Goal: Task Accomplishment & Management: Manage account settings

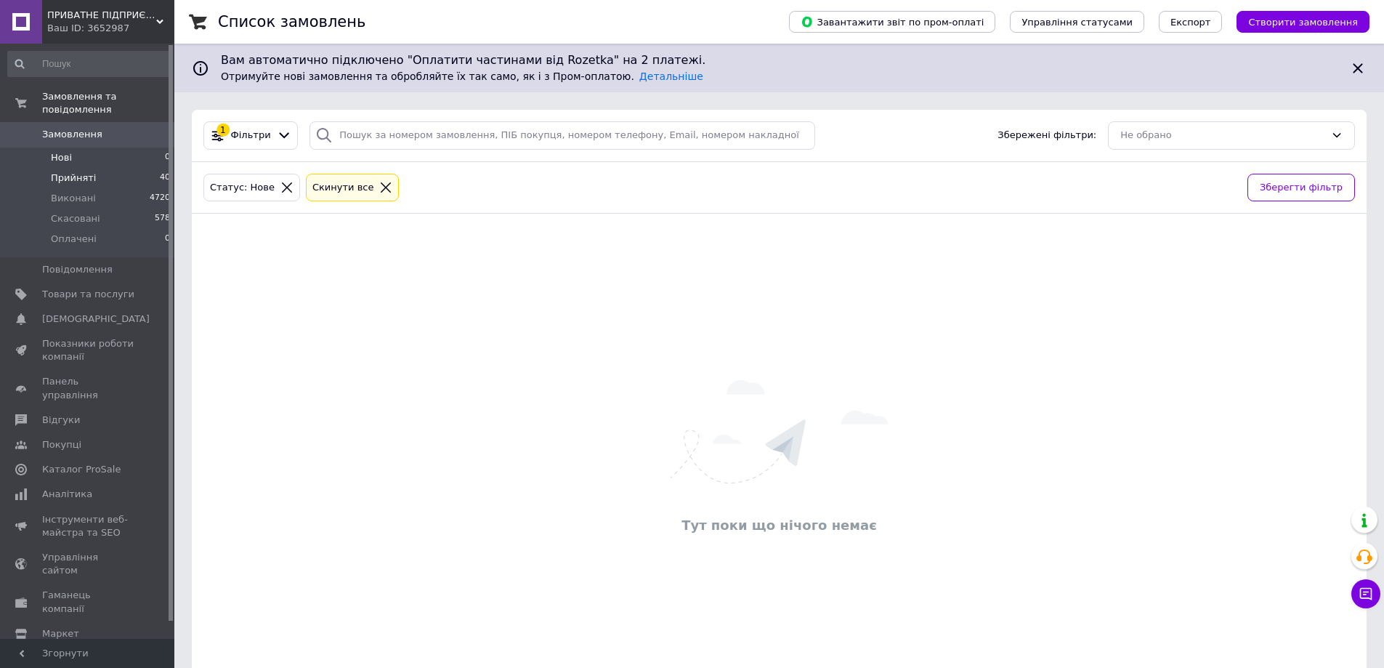
click at [78, 171] on span "Прийняті" at bounding box center [73, 177] width 45 height 13
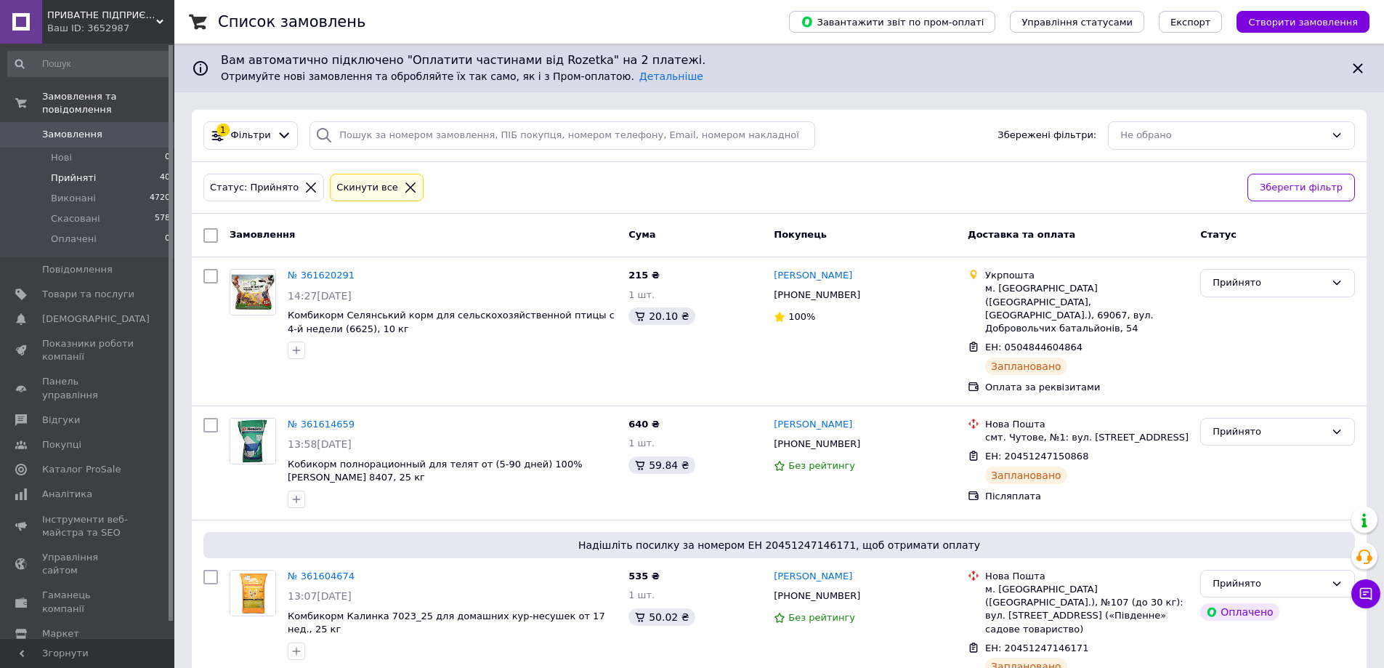
click at [78, 171] on span "Прийняті" at bounding box center [73, 177] width 45 height 13
click at [83, 171] on span "Прийняті" at bounding box center [73, 177] width 45 height 13
click at [90, 171] on span "Прийняті" at bounding box center [73, 177] width 45 height 13
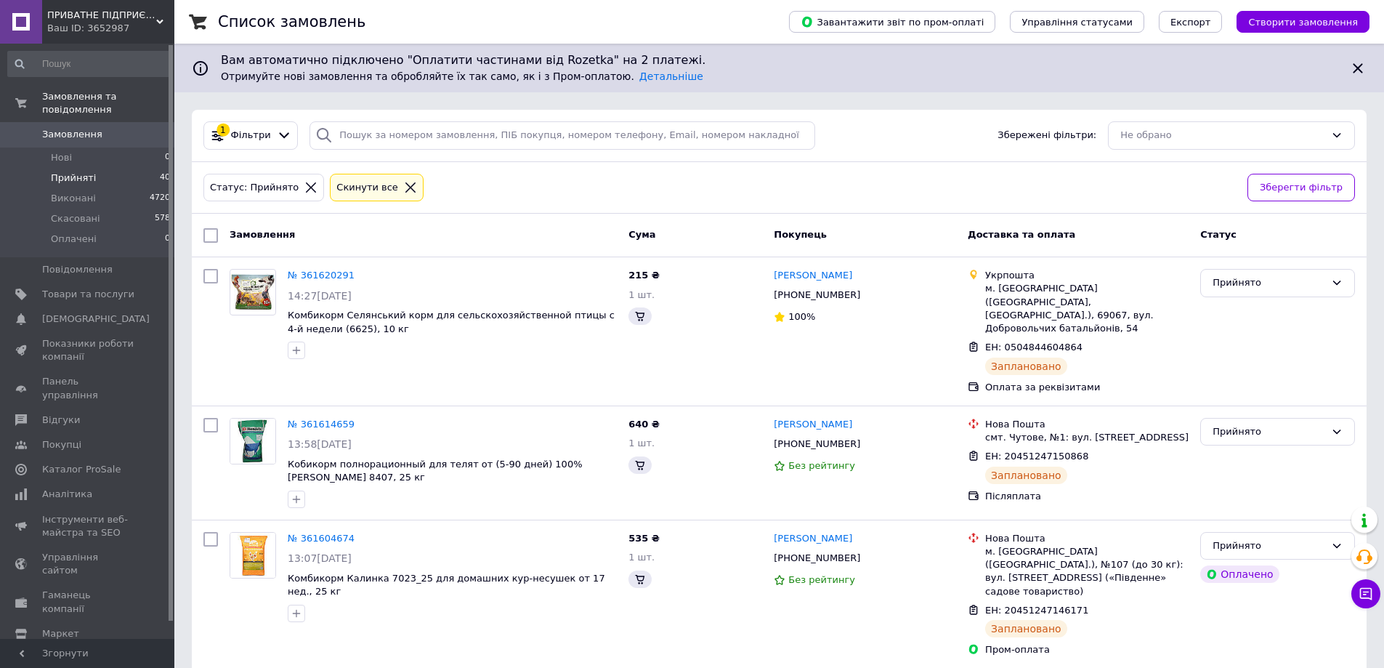
click at [110, 168] on li "Прийняті 40" at bounding box center [89, 178] width 179 height 20
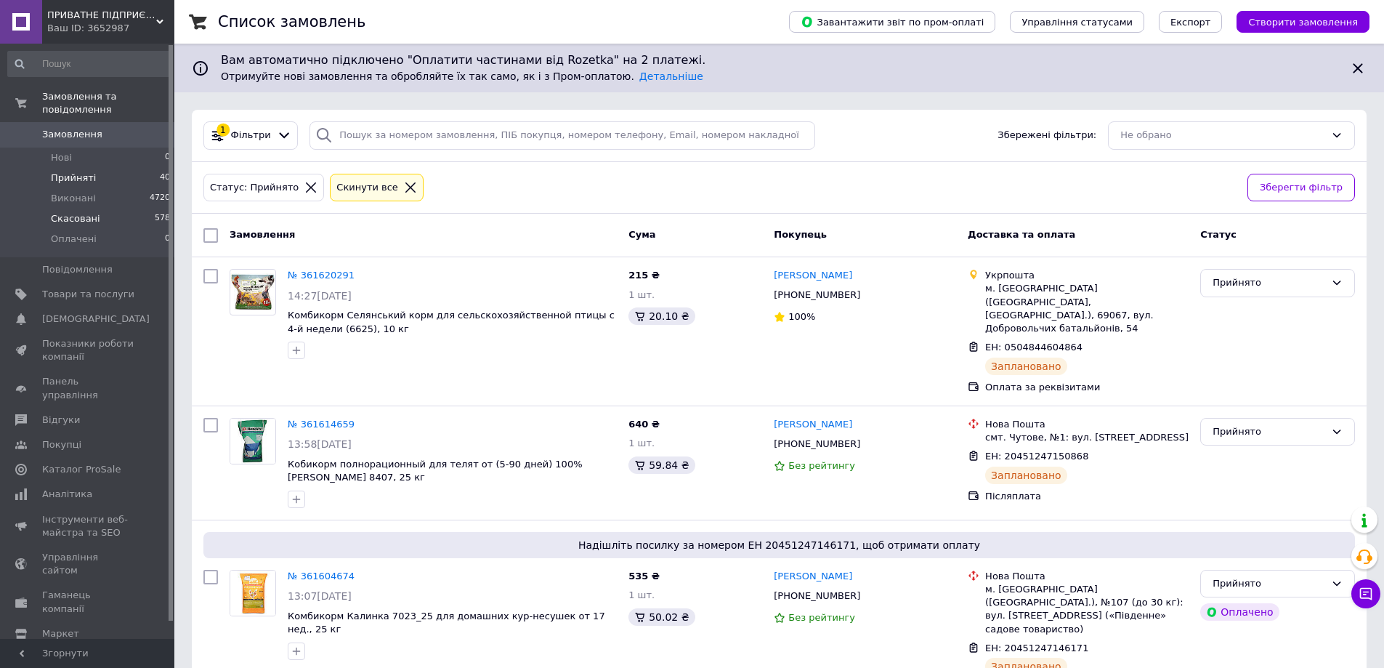
click at [74, 212] on span "Скасовані" at bounding box center [75, 218] width 49 height 13
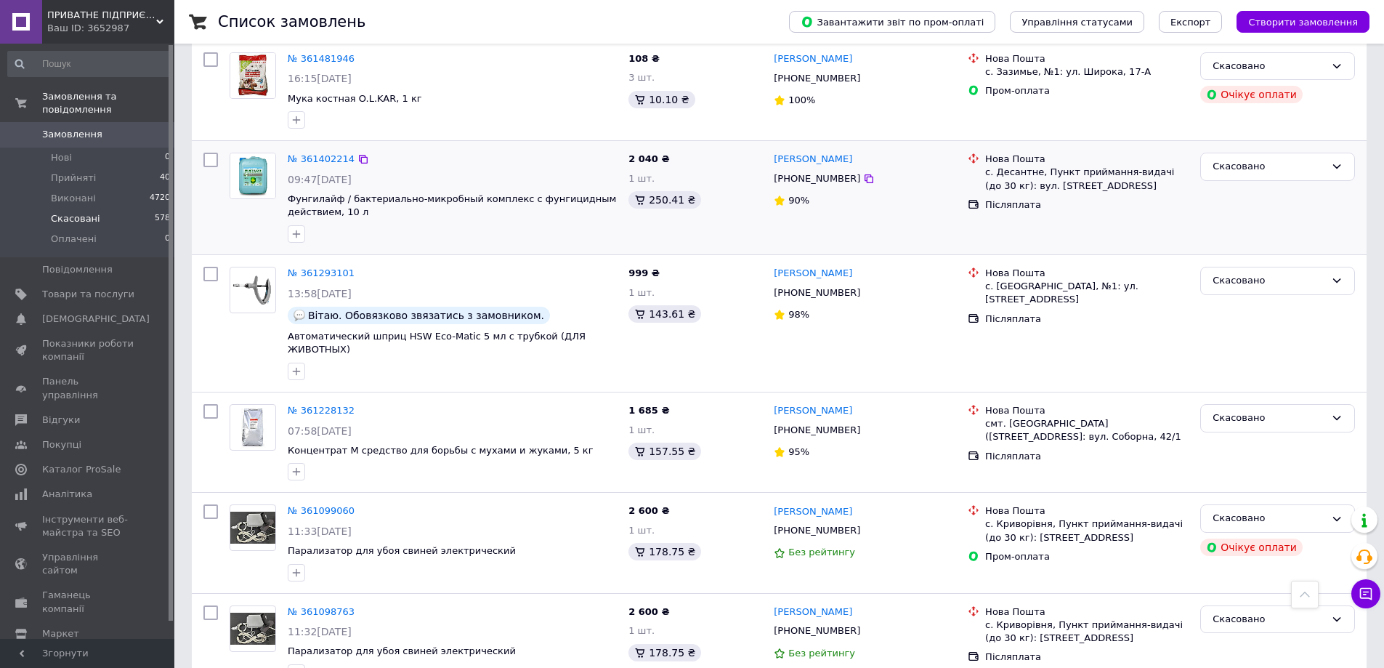
scroll to position [581, 0]
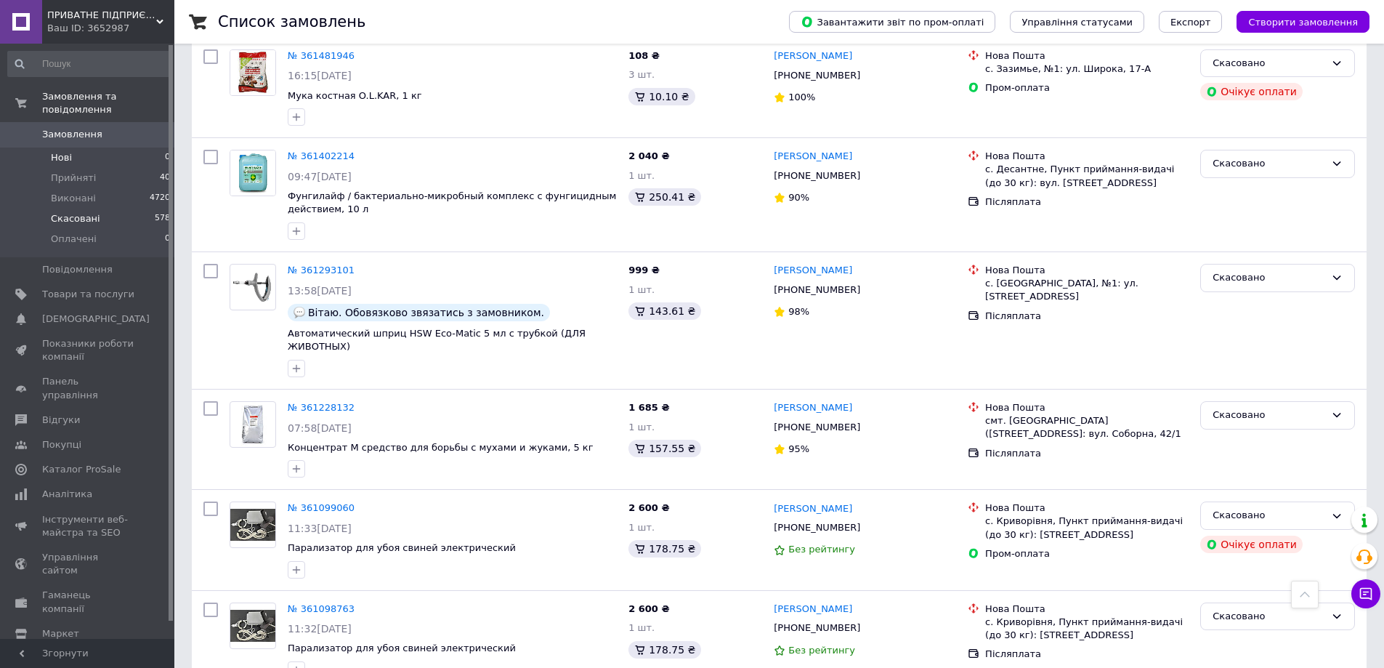
click at [84, 147] on li "Нові 0" at bounding box center [89, 157] width 179 height 20
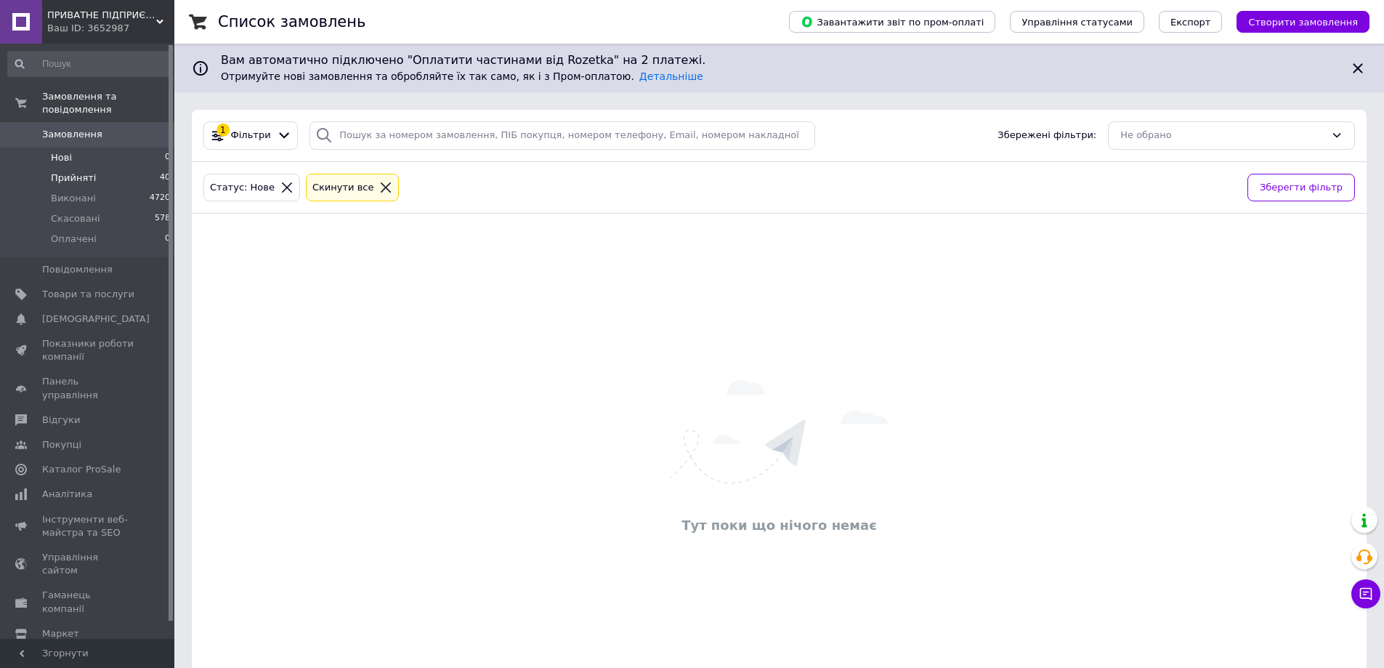
click at [62, 171] on span "Прийняті" at bounding box center [73, 177] width 45 height 13
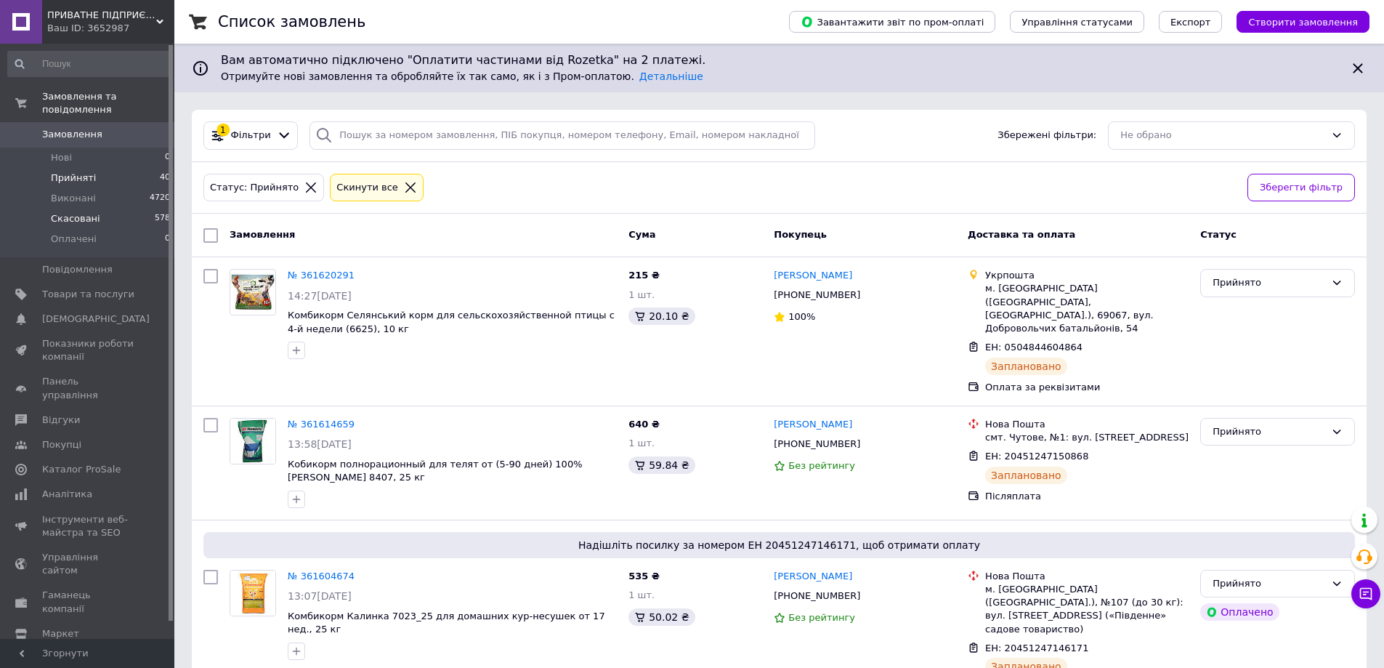
click at [89, 212] on span "Скасовані" at bounding box center [75, 218] width 49 height 13
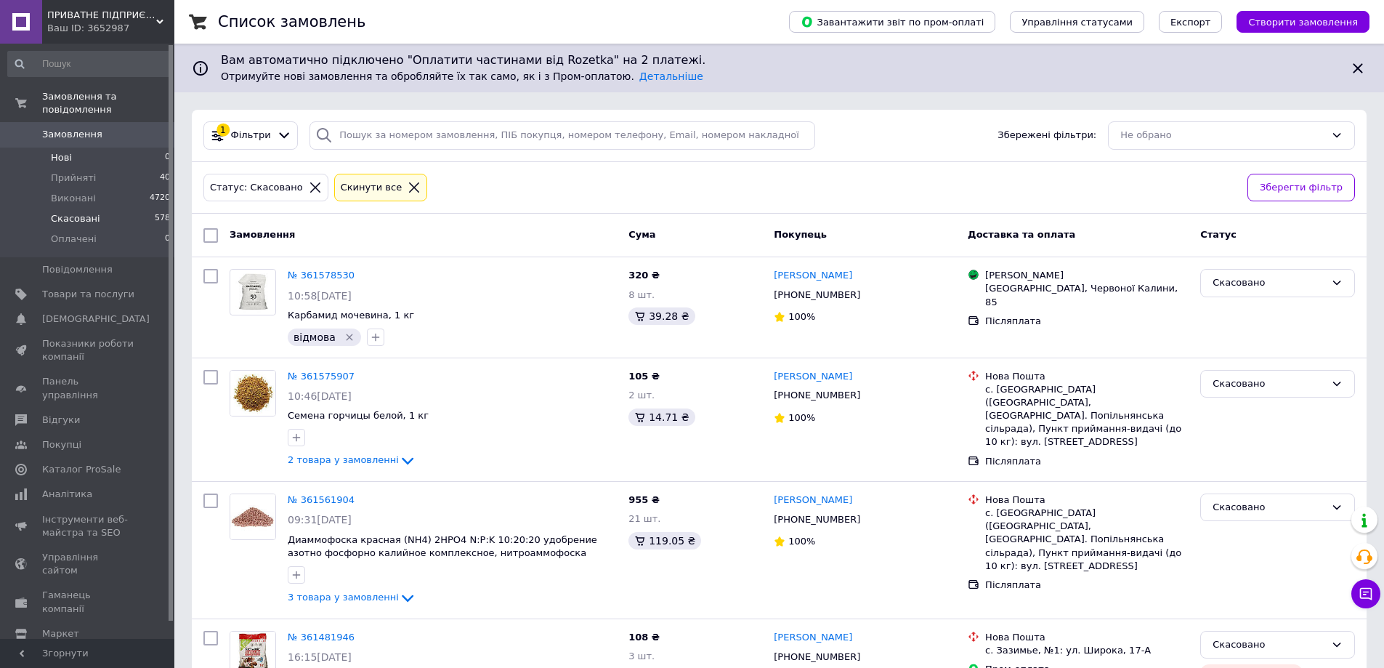
click at [76, 147] on li "Нові 0" at bounding box center [89, 157] width 179 height 20
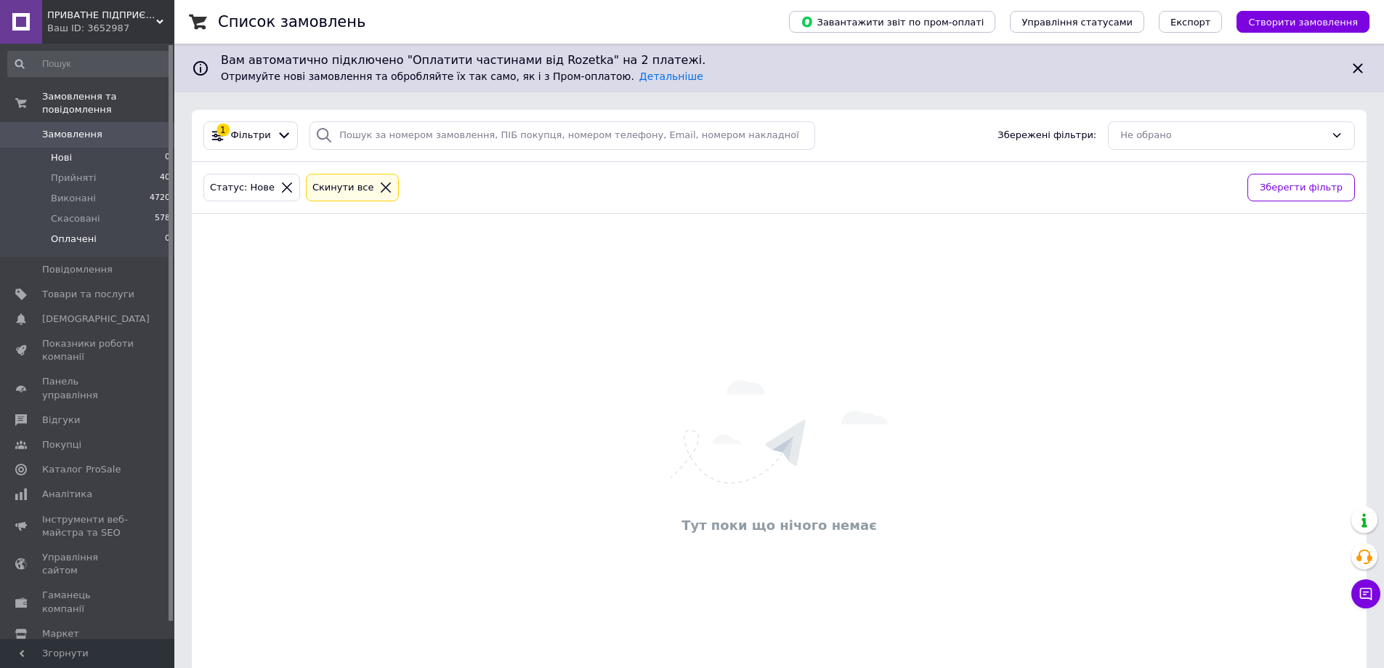
click at [77, 232] on span "Оплачені" at bounding box center [74, 238] width 46 height 13
click at [72, 147] on li "Нові 0" at bounding box center [89, 157] width 179 height 20
click at [379, 187] on icon at bounding box center [385, 187] width 13 height 13
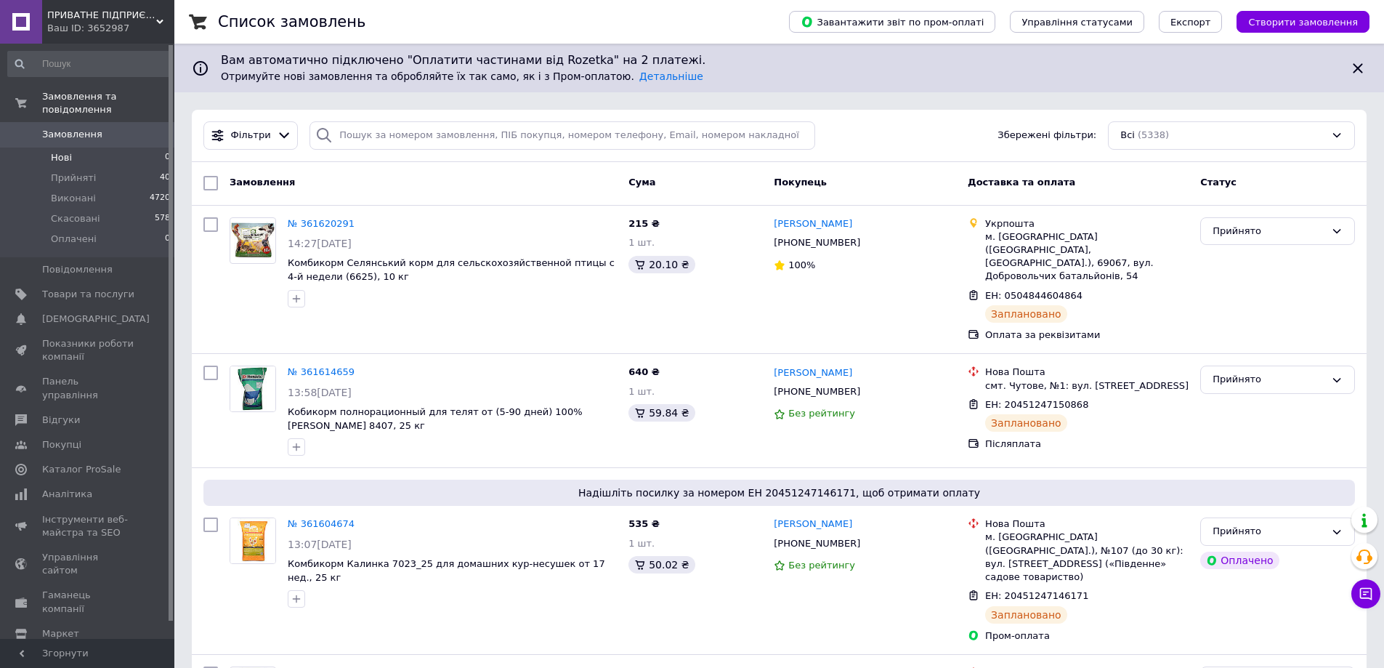
click at [68, 151] on span "Нові" at bounding box center [61, 157] width 21 height 13
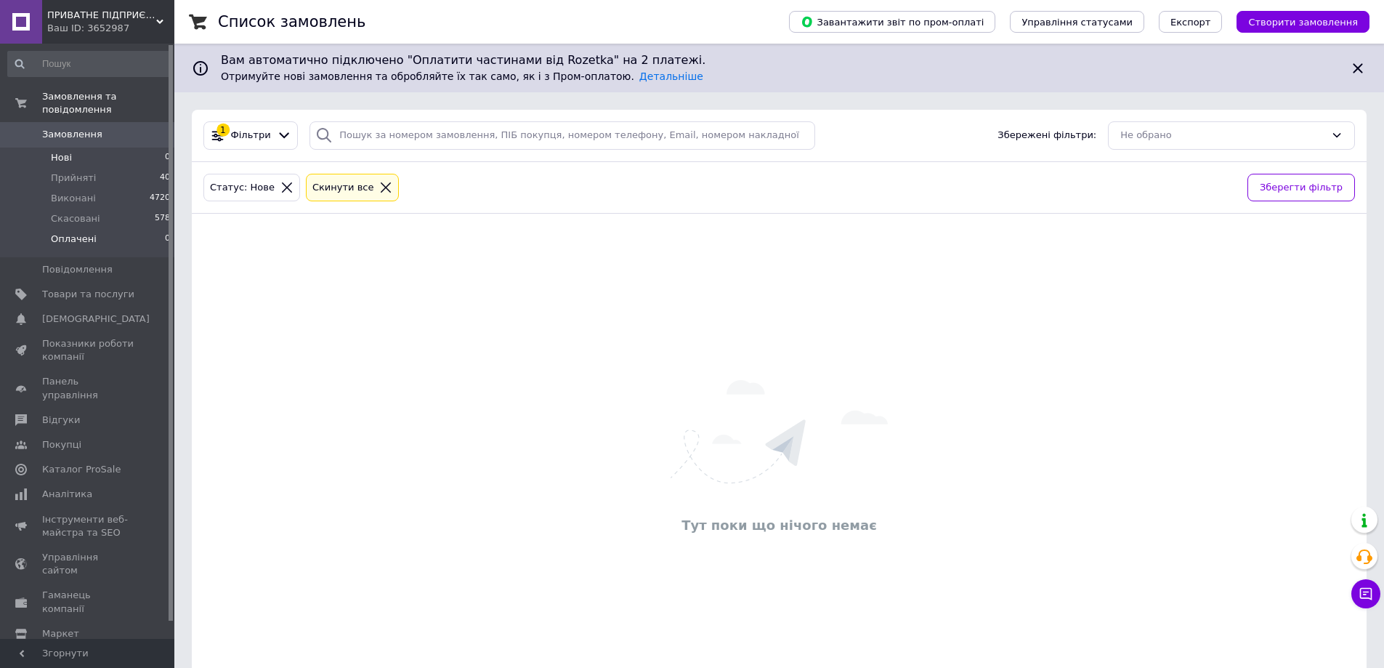
click at [86, 232] on span "Оплачені" at bounding box center [74, 238] width 46 height 13
click at [404, 187] on icon at bounding box center [410, 187] width 13 height 13
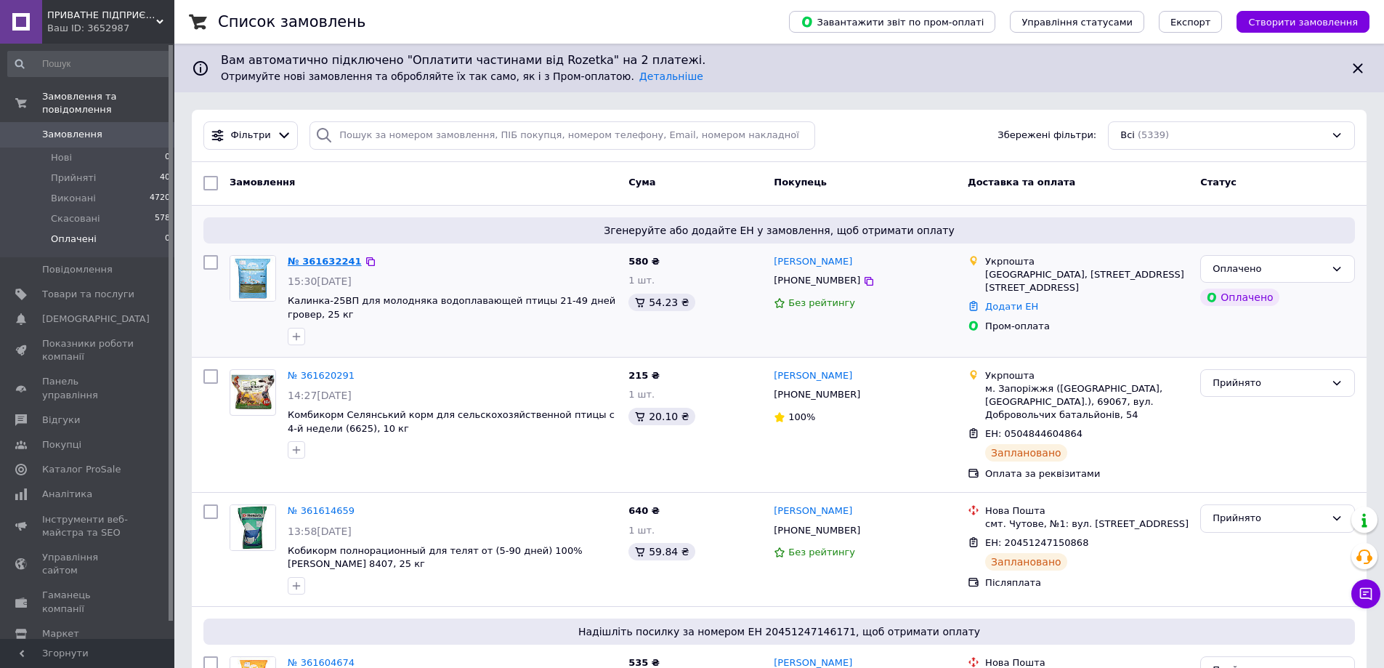
click at [308, 256] on link "№ 361632241" at bounding box center [325, 261] width 74 height 11
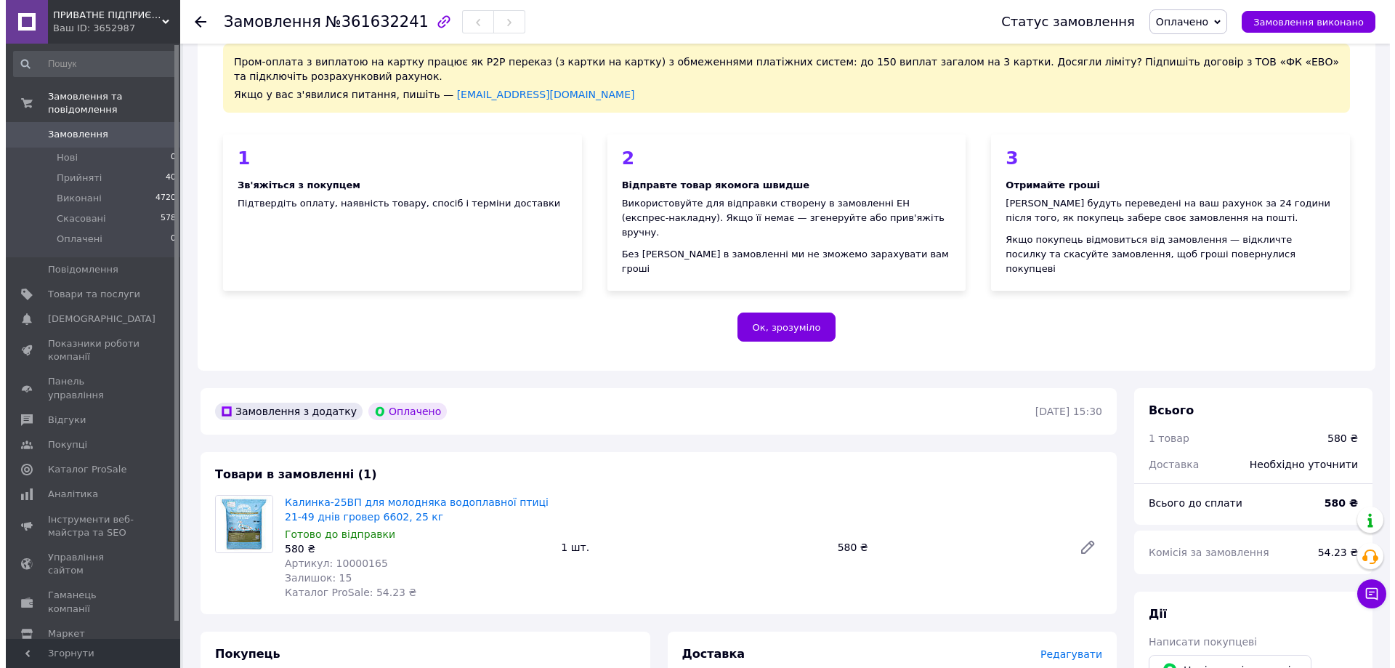
scroll to position [218, 0]
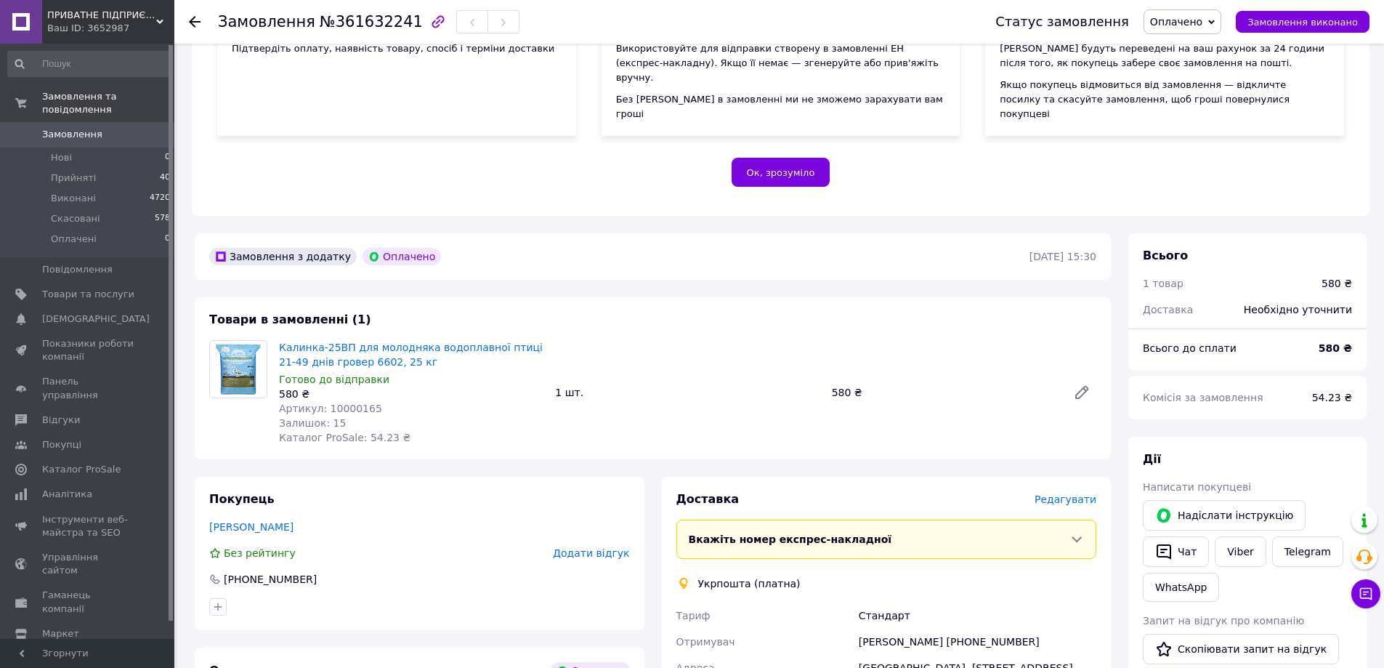
click at [1068, 493] on span "Редагувати" at bounding box center [1066, 499] width 62 height 12
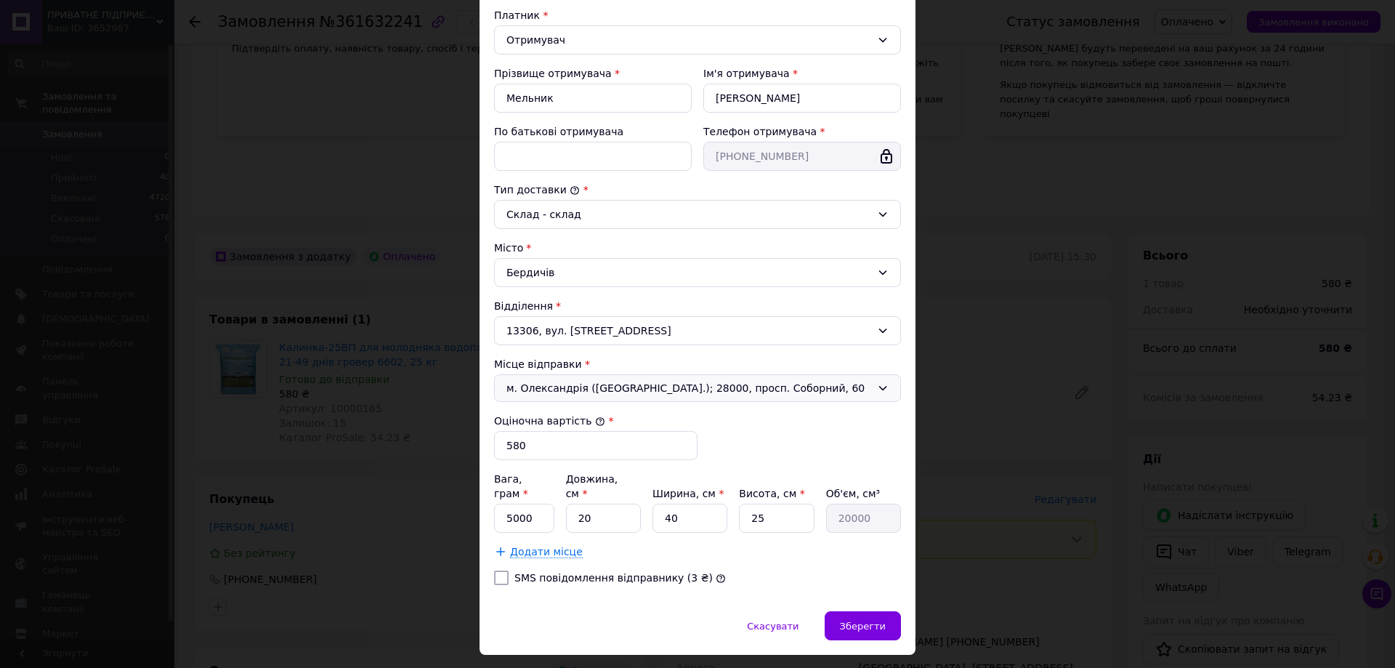
scroll to position [241, 0]
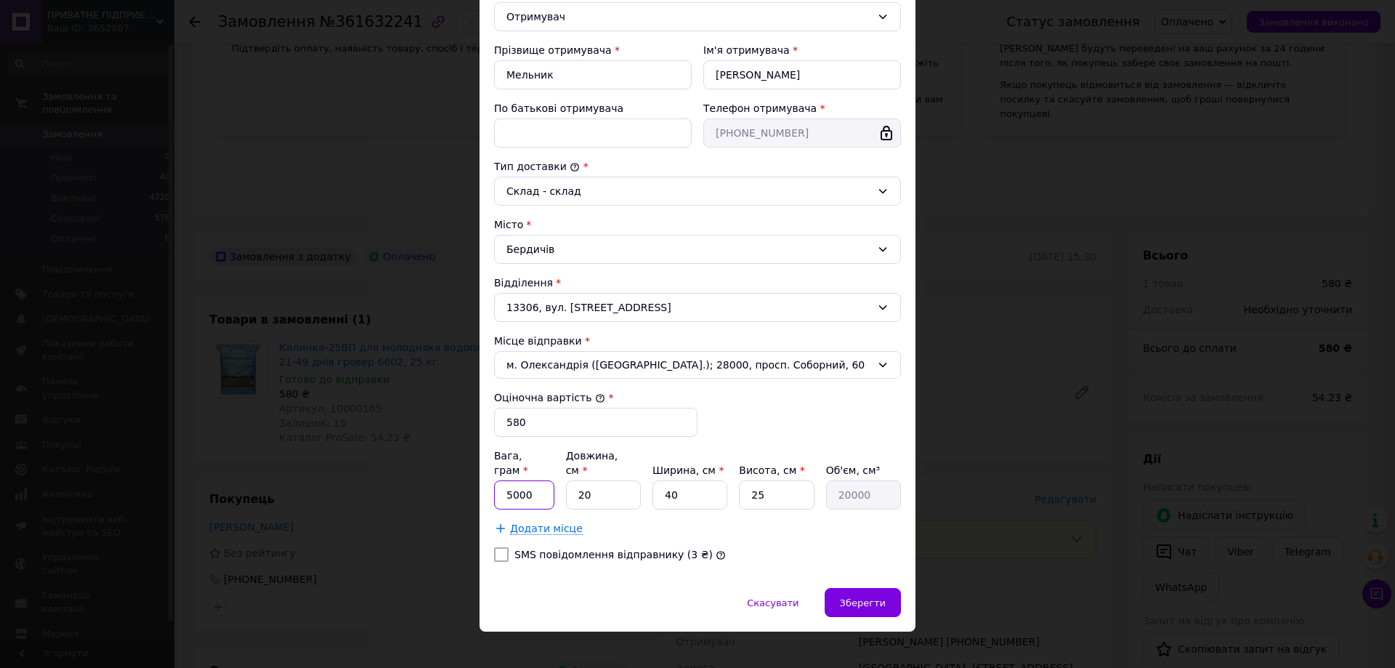
drag, startPoint x: 512, startPoint y: 481, endPoint x: 447, endPoint y: 480, distance: 65.4
click at [447, 480] on div "× Редагування доставки Спосіб доставки Укрпошта (платна) Тариф * Стандарт Платн…" at bounding box center [697, 334] width 1395 height 668
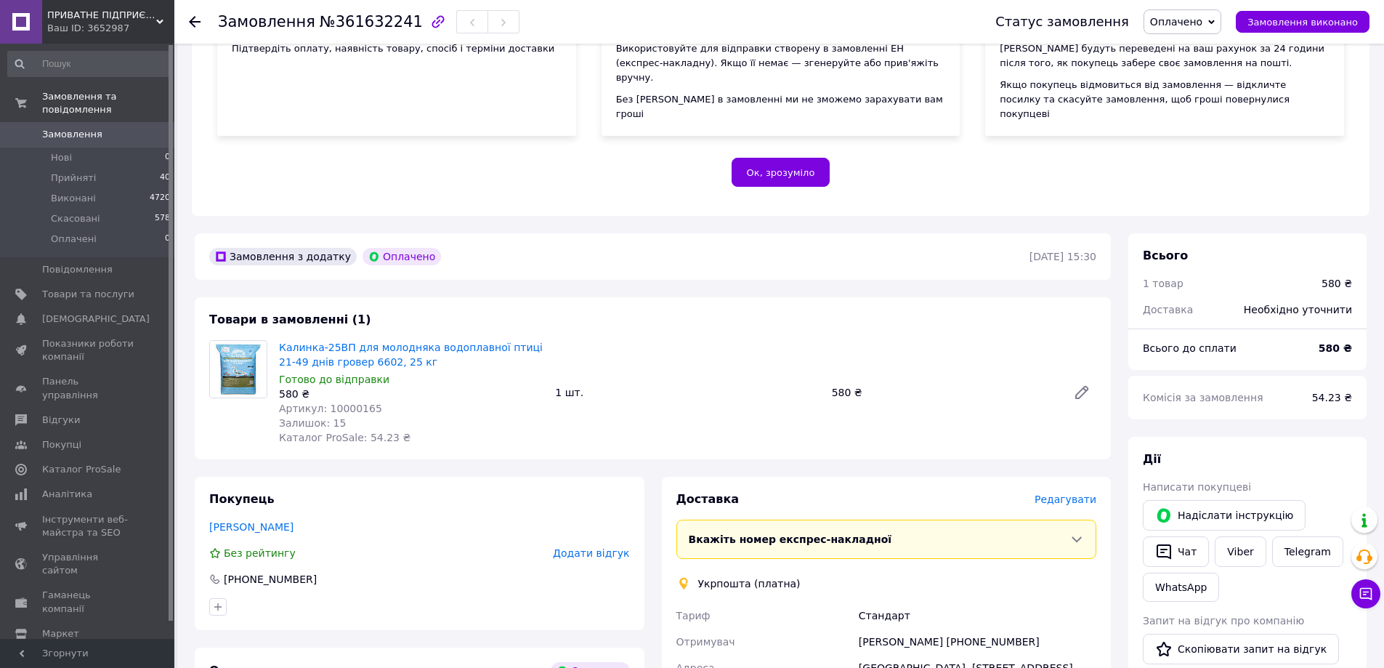
click at [1035, 491] on div "Доставка" at bounding box center [855, 499] width 358 height 17
click at [1054, 493] on span "Редагувати" at bounding box center [1066, 499] width 62 height 12
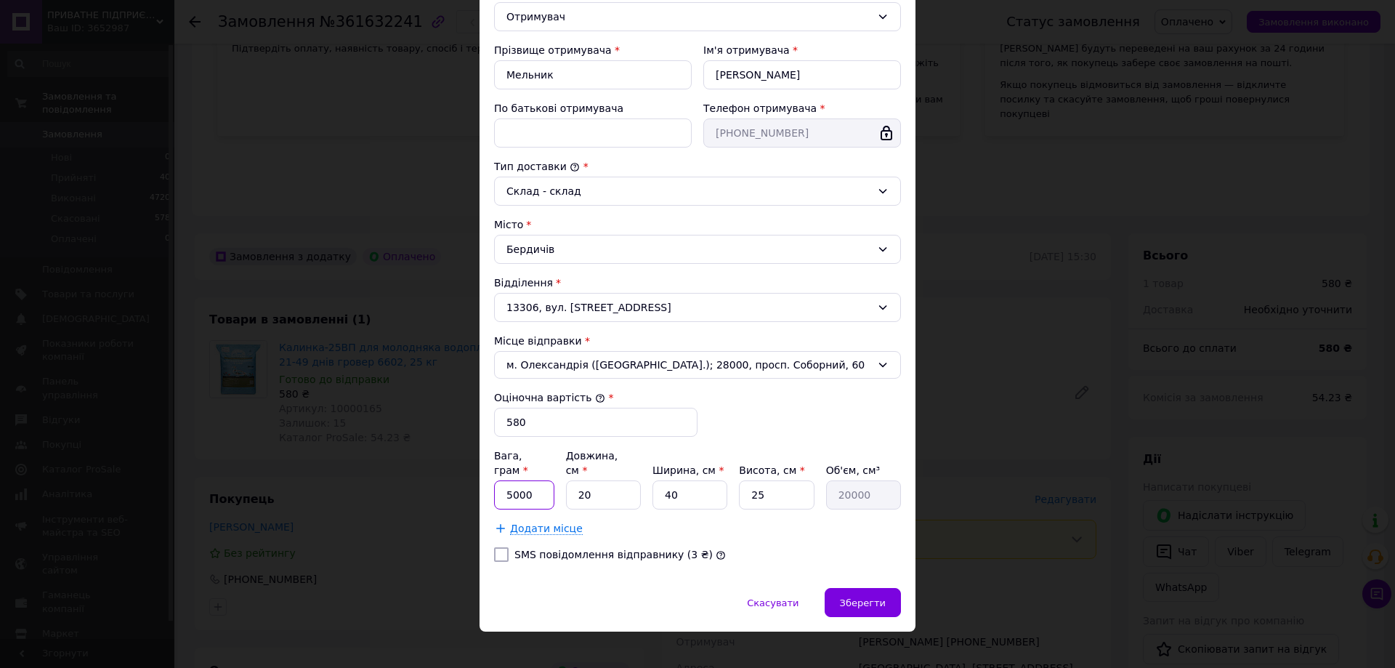
drag, startPoint x: 501, startPoint y: 481, endPoint x: 517, endPoint y: 481, distance: 15.3
click at [517, 481] on input "5000" at bounding box center [524, 494] width 60 height 29
type input "24900"
drag, startPoint x: 574, startPoint y: 480, endPoint x: 603, endPoint y: 479, distance: 29.1
click at [603, 480] on input "20" at bounding box center [603, 494] width 75 height 29
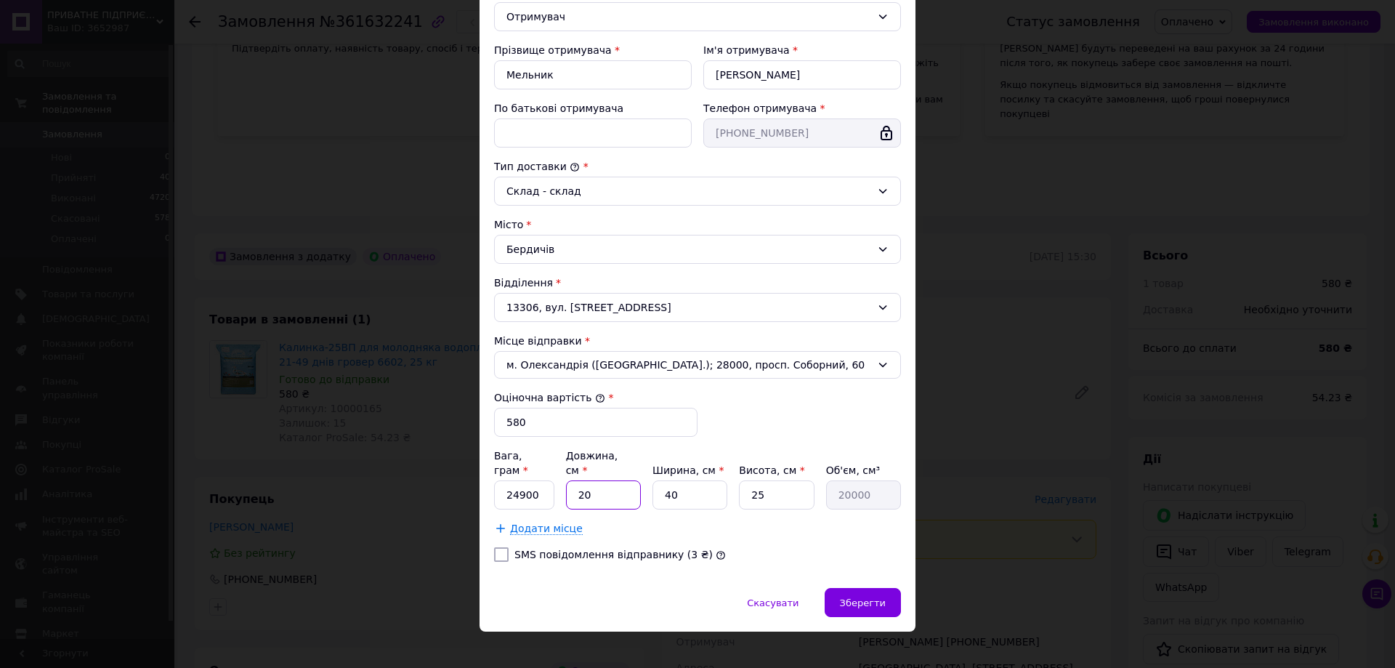
type input "5"
type input "5000"
type input "55"
type input "55000"
type input "55"
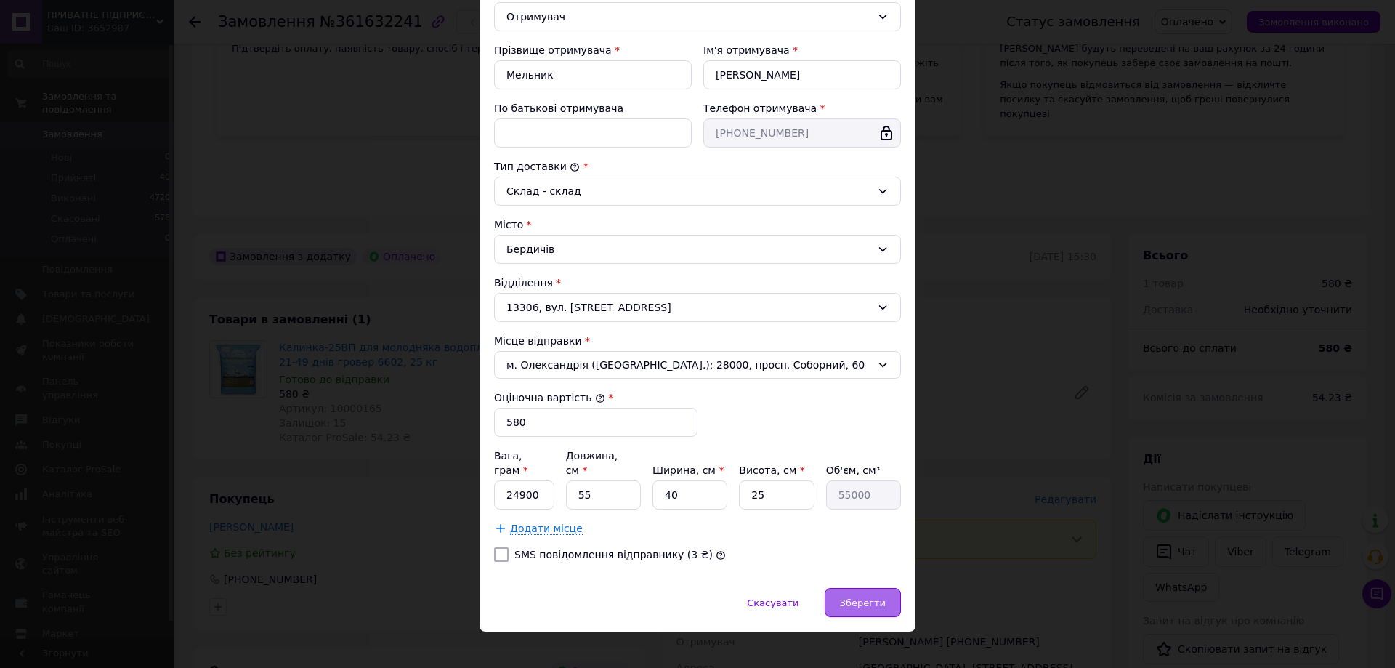
click at [857, 597] on span "Зберегти" at bounding box center [863, 602] width 46 height 11
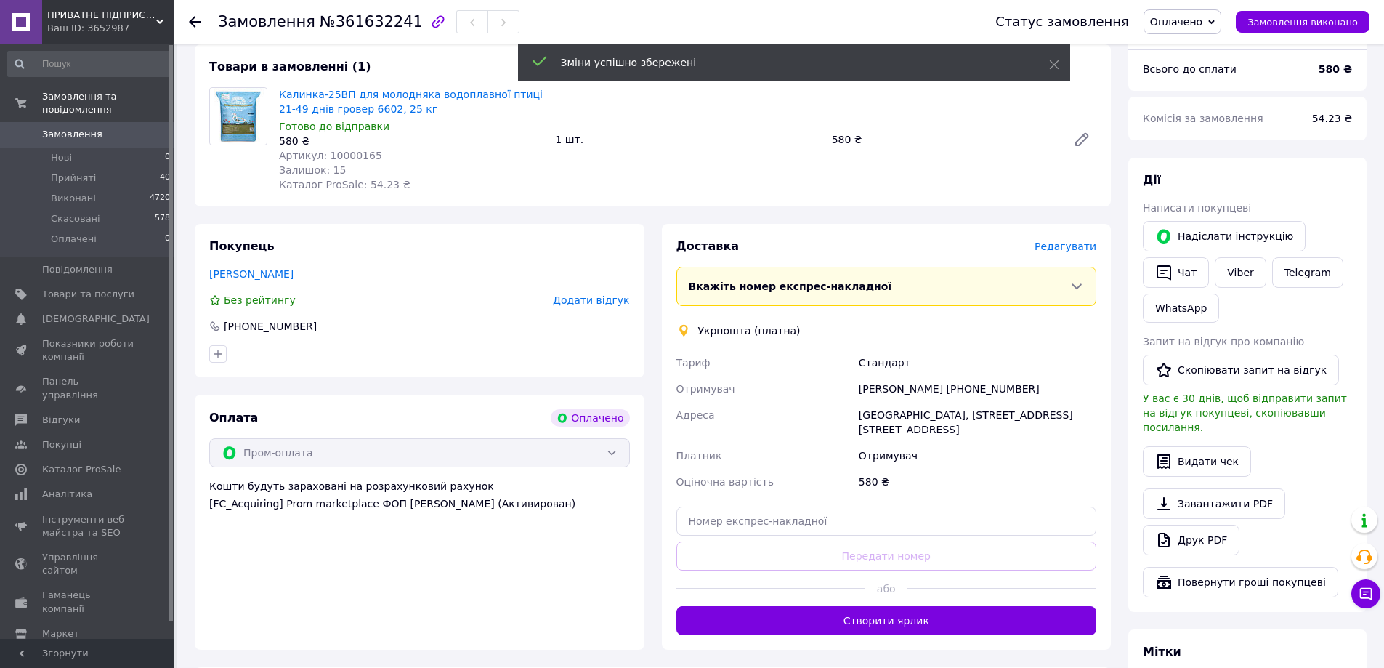
scroll to position [509, 0]
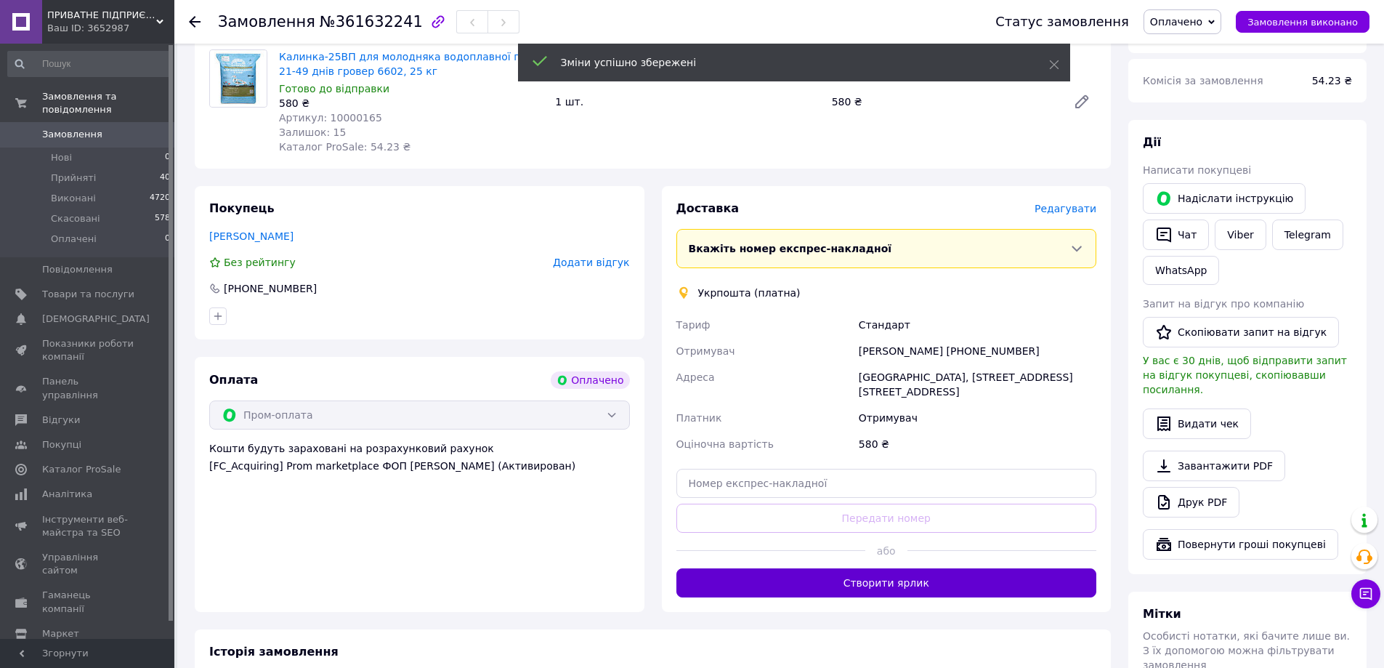
click at [918, 568] on button "Створити ярлик" at bounding box center [886, 582] width 421 height 29
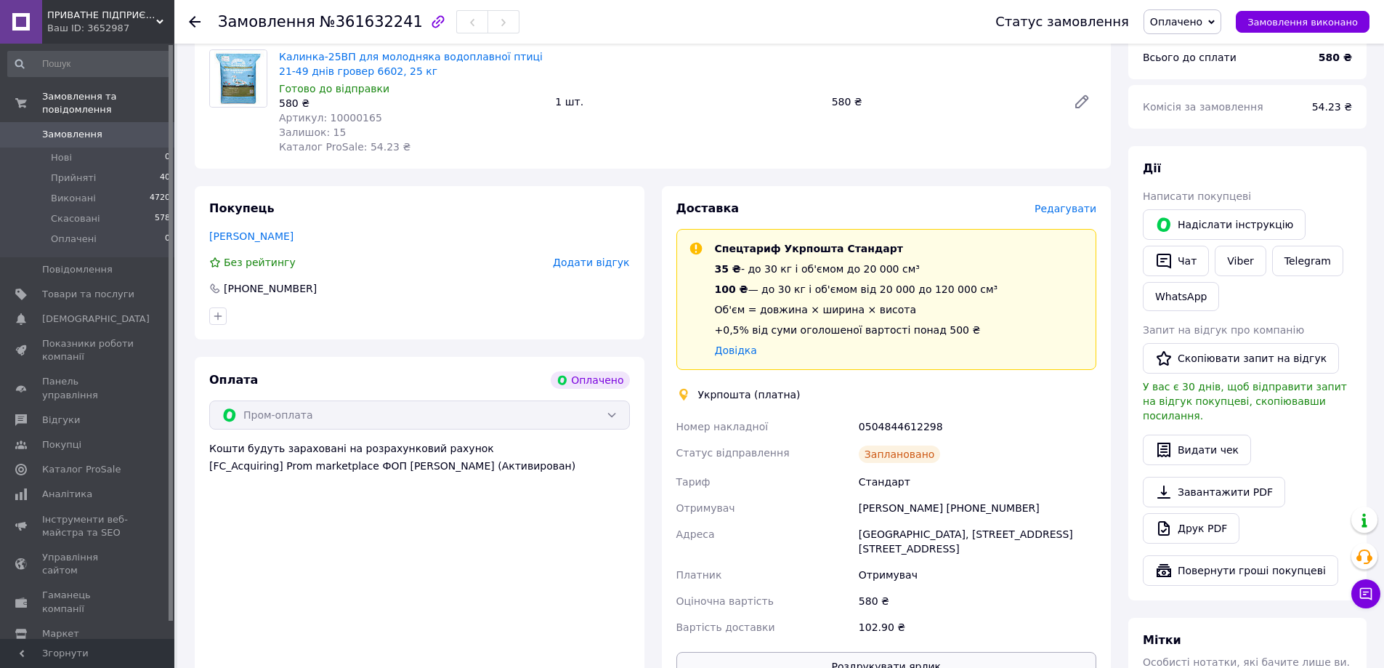
click at [887, 652] on button "Роздрукувати ярлик" at bounding box center [886, 666] width 421 height 29
drag, startPoint x: 1005, startPoint y: 493, endPoint x: 942, endPoint y: 498, distance: 62.7
click at [942, 498] on div "Ігор Мельник +380683006518" at bounding box center [977, 508] width 243 height 26
copy div "0683006518"
click at [1021, 440] on div "Заплановано" at bounding box center [977, 454] width 243 height 29
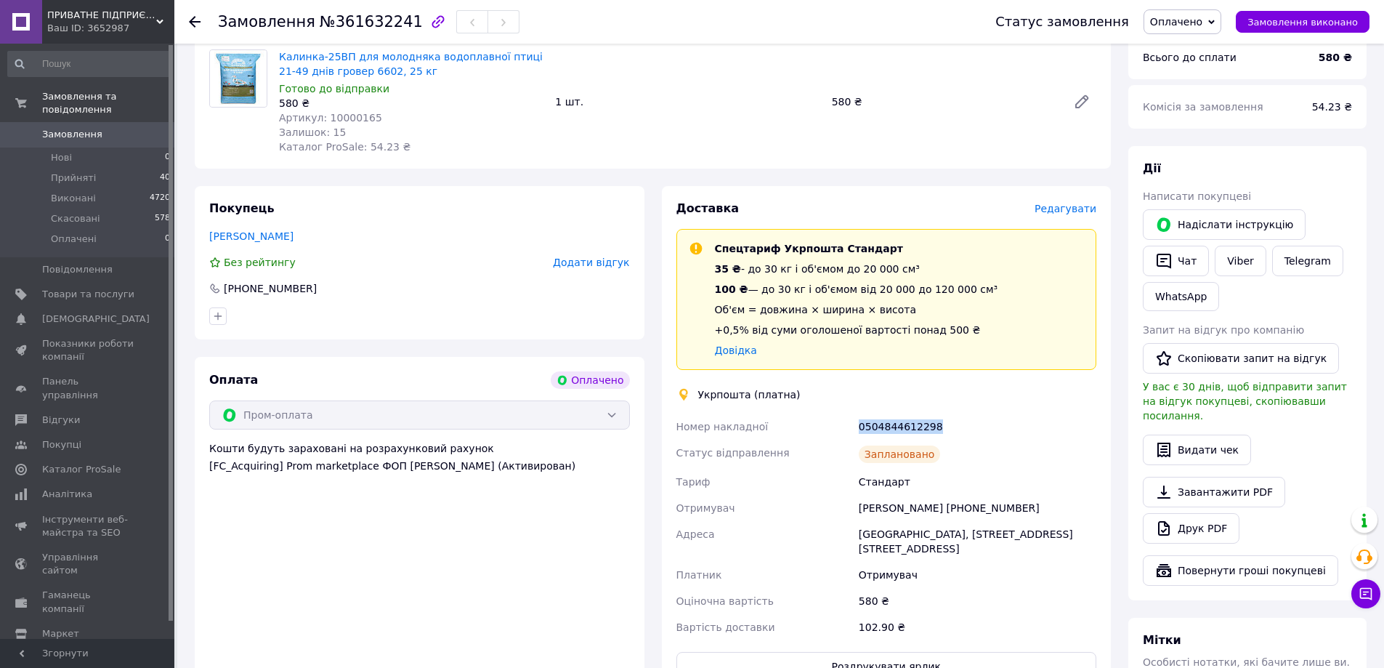
drag, startPoint x: 923, startPoint y: 411, endPoint x: 833, endPoint y: 406, distance: 90.2
click at [833, 413] on div "Номер накладної 0504844612298 Статус відправлення Заплановано Тариф Стандарт От…" at bounding box center [887, 526] width 426 height 227
copy div "Номер накладної 0504844612298"
click at [1175, 24] on span "Оплачено" at bounding box center [1176, 22] width 52 height 12
click at [1185, 52] on li "Прийнято" at bounding box center [1182, 51] width 76 height 22
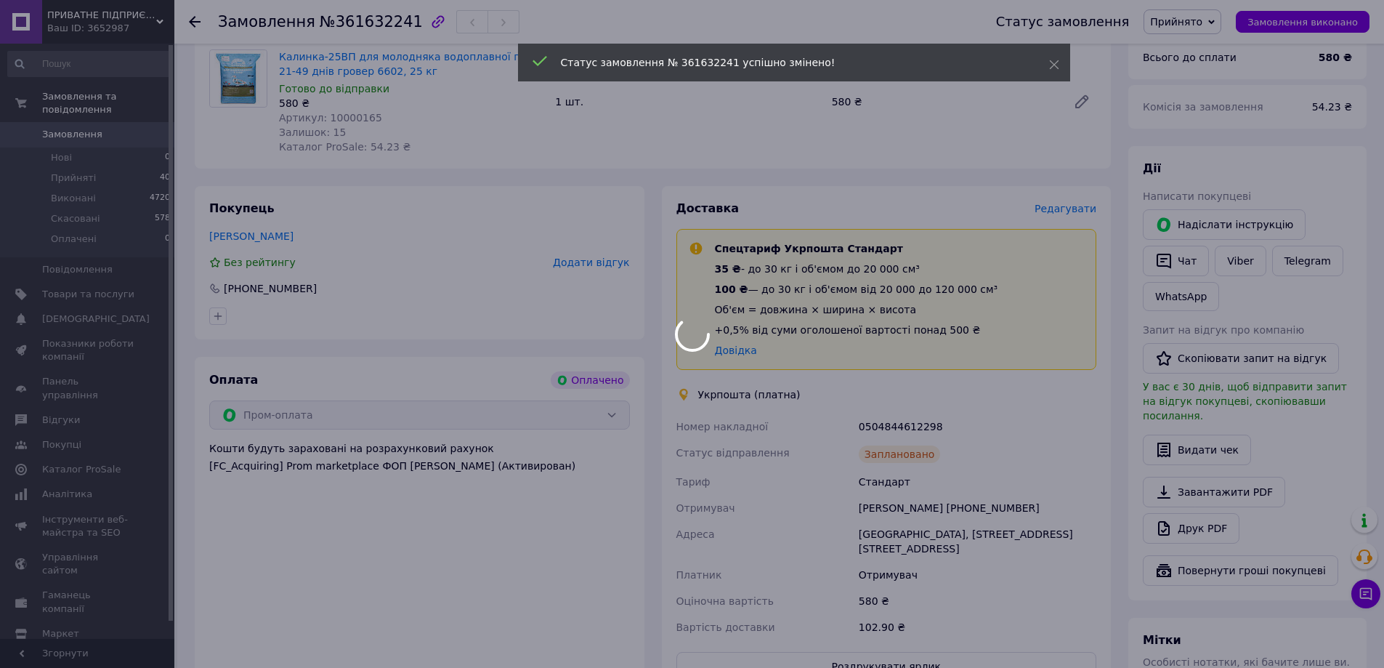
click at [76, 146] on div at bounding box center [692, 334] width 1384 height 668
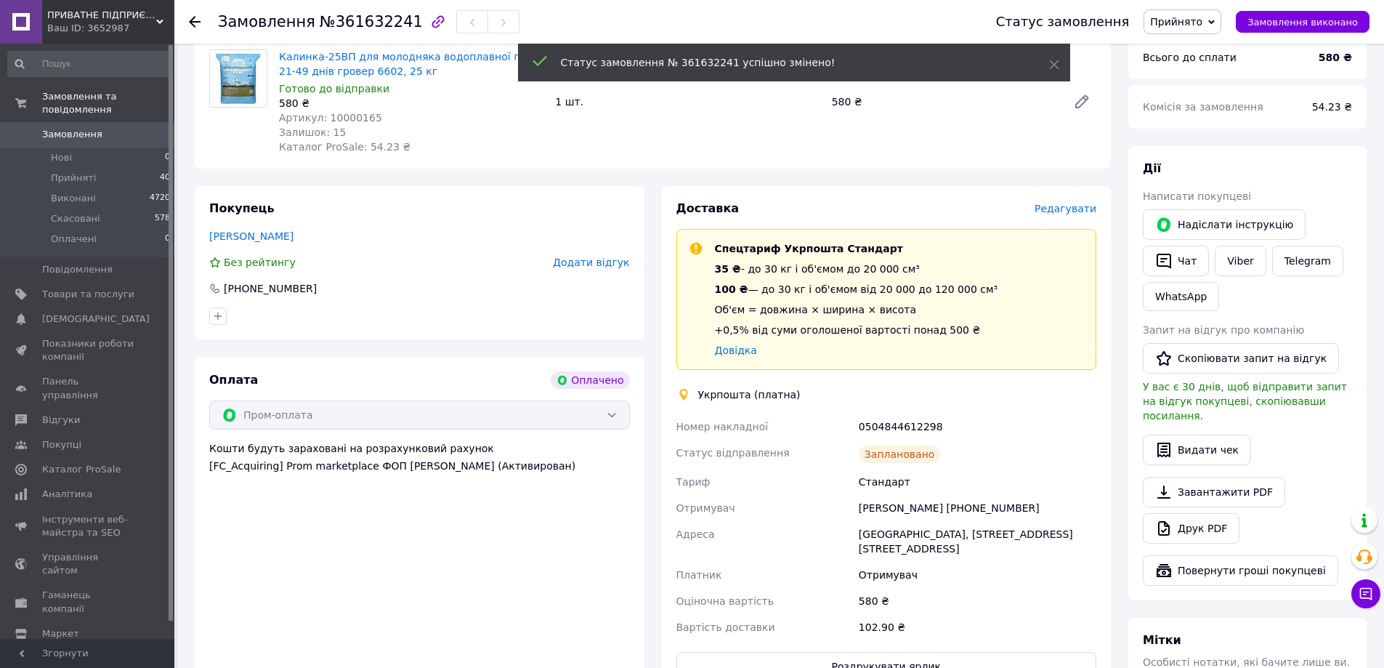
click at [76, 147] on li "Нові 0" at bounding box center [89, 157] width 179 height 20
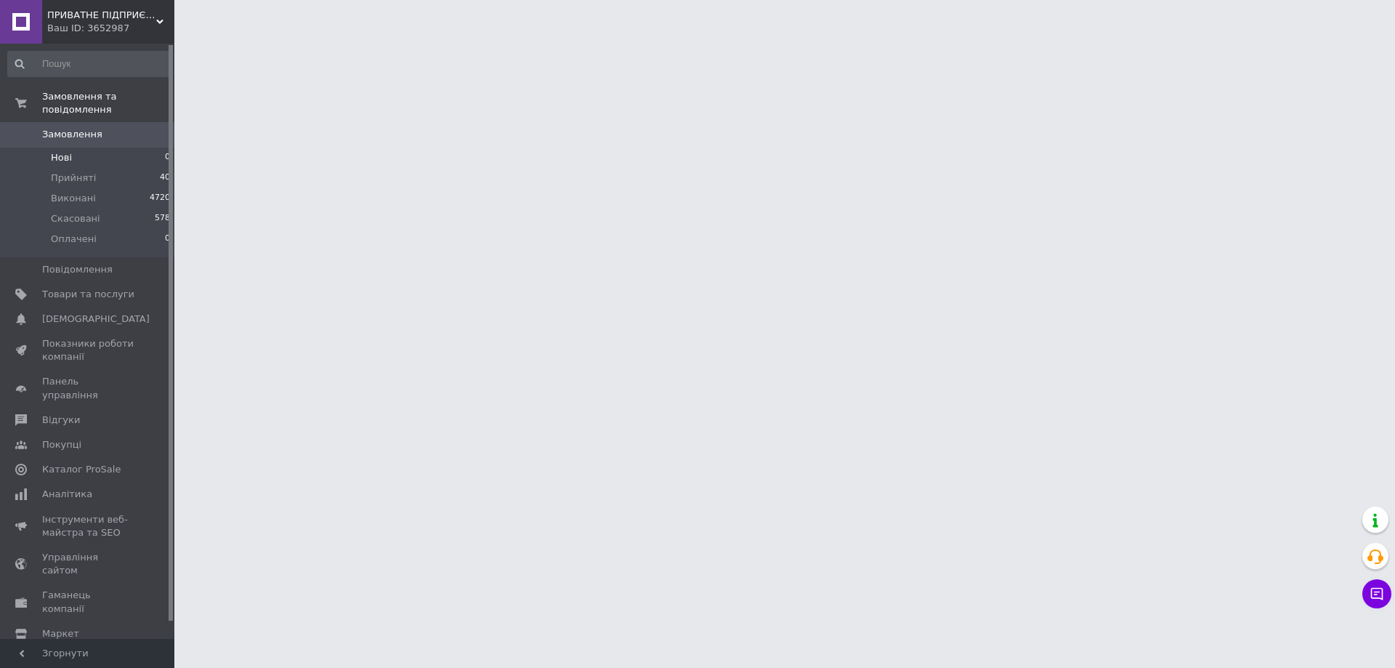
click at [68, 151] on span "Нові" at bounding box center [61, 157] width 21 height 13
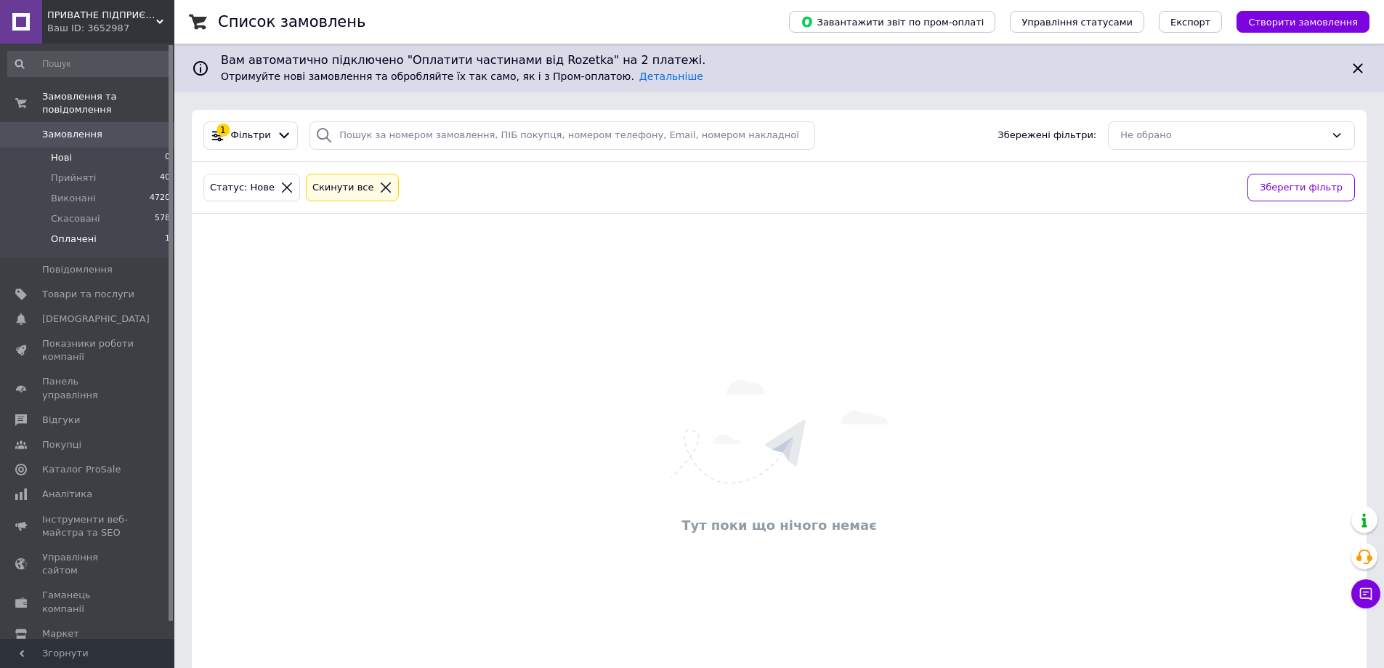
click at [81, 232] on span "Оплачені" at bounding box center [74, 238] width 46 height 13
click at [87, 171] on span "Прийняті" at bounding box center [73, 177] width 45 height 13
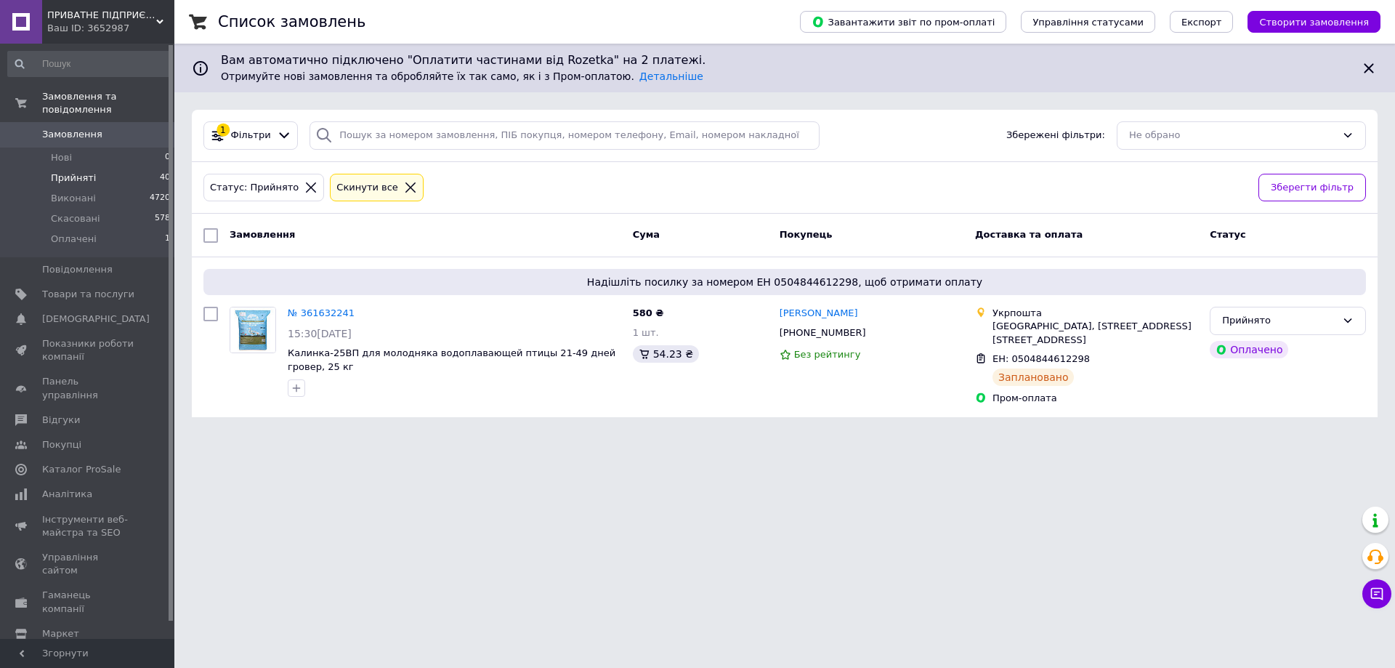
click at [76, 171] on span "Прийняті" at bounding box center [73, 177] width 45 height 13
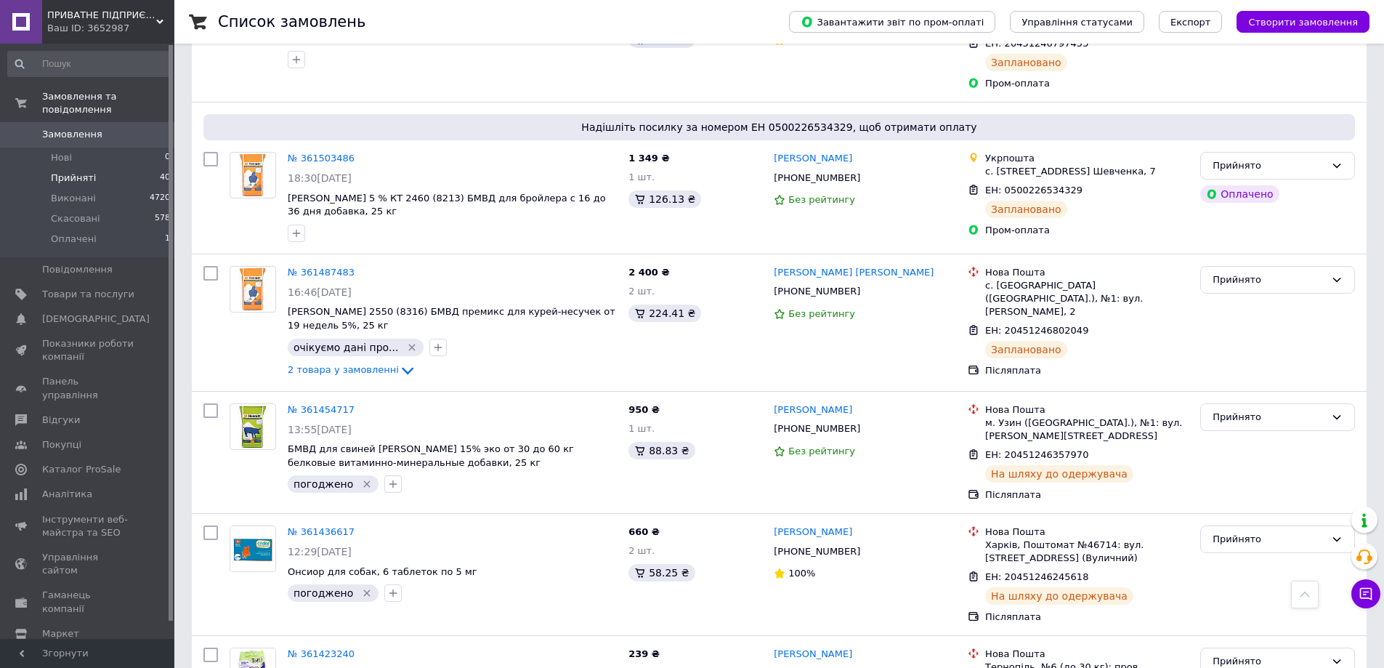
scroll to position [2396, 0]
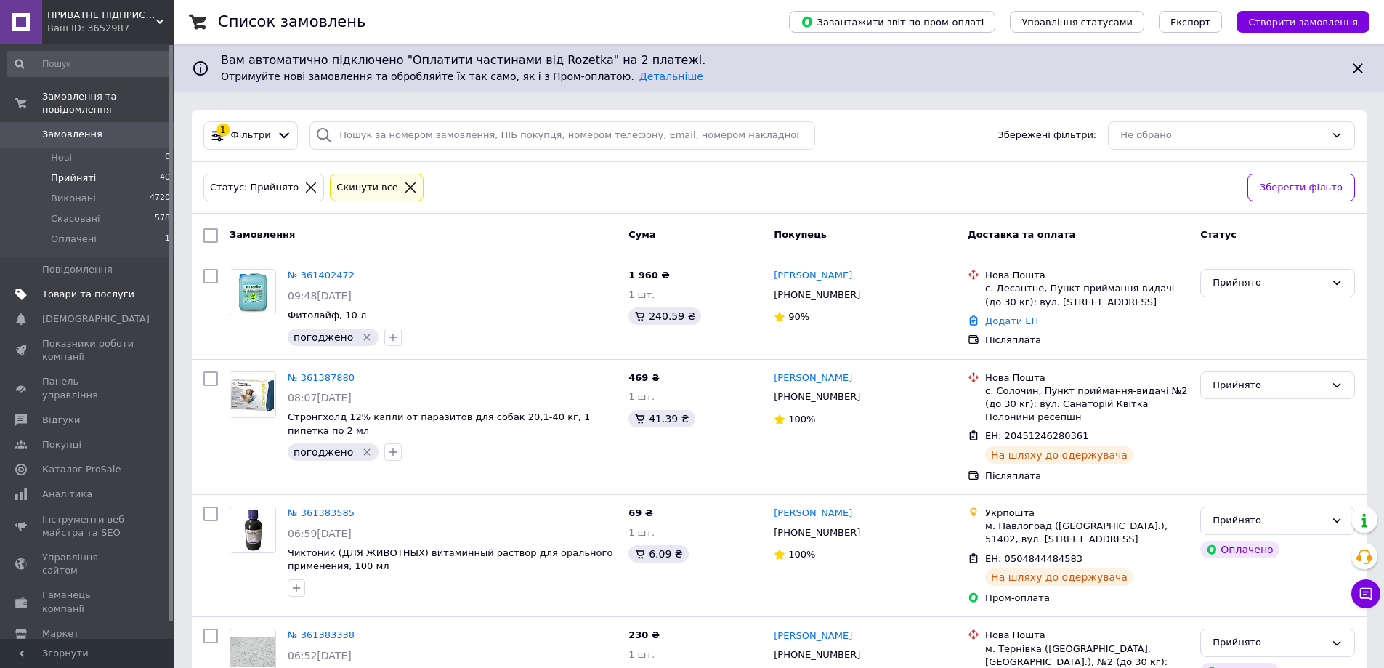
click at [78, 288] on span "Товари та послуги" at bounding box center [88, 294] width 92 height 13
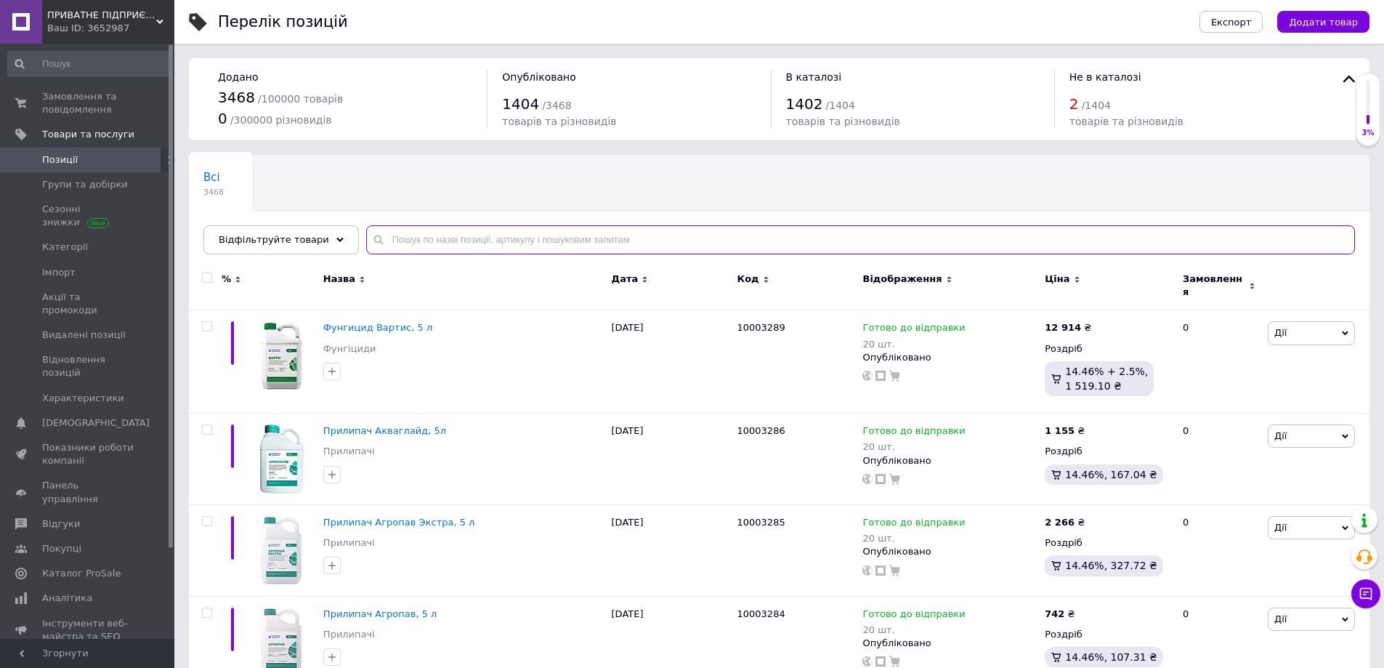
click at [429, 234] on input "text" at bounding box center [860, 239] width 989 height 29
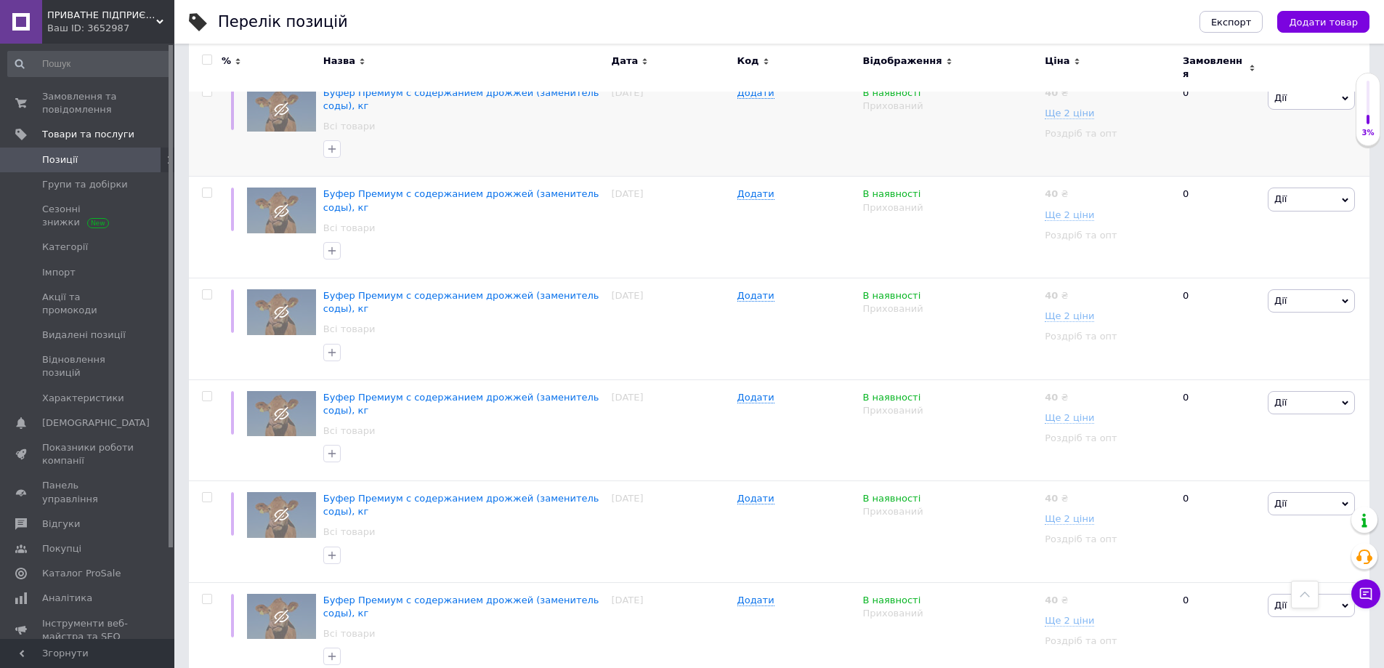
scroll to position [9728, 0]
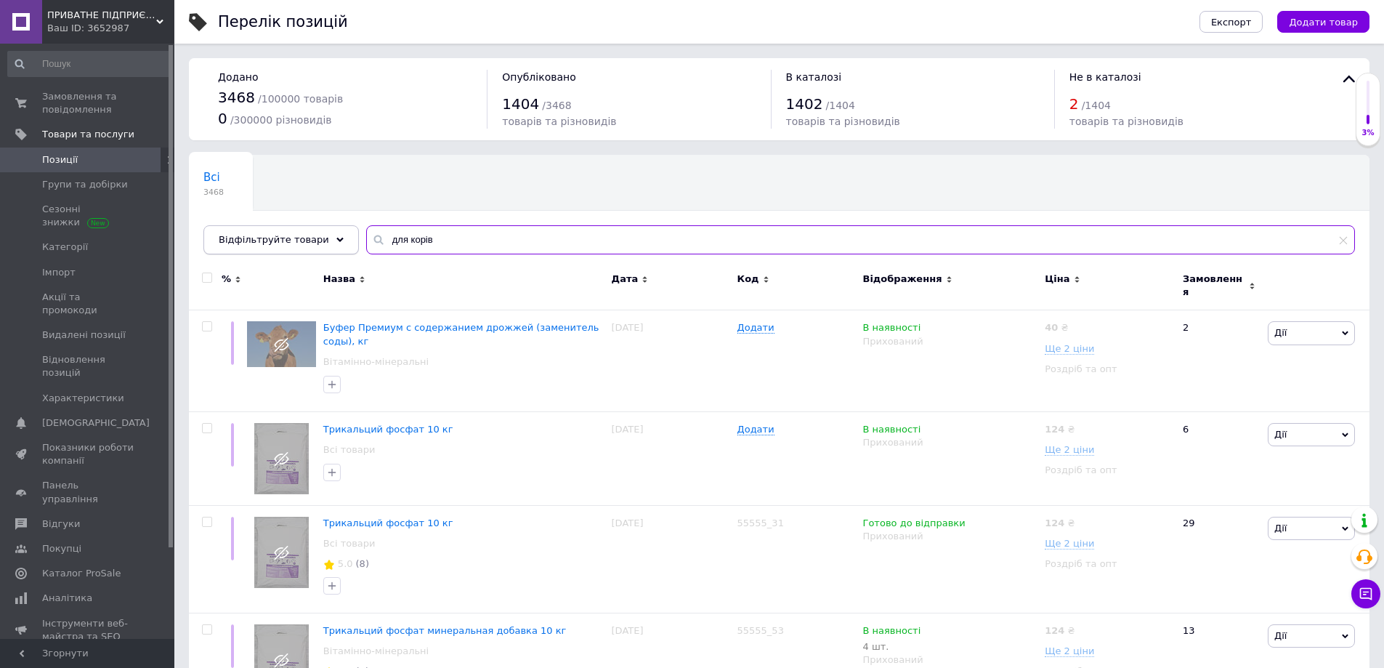
drag, startPoint x: 430, startPoint y: 240, endPoint x: 275, endPoint y: 240, distance: 155.5
click at [275, 240] on div "Відфільтруйте товари для корів" at bounding box center [779, 239] width 1152 height 29
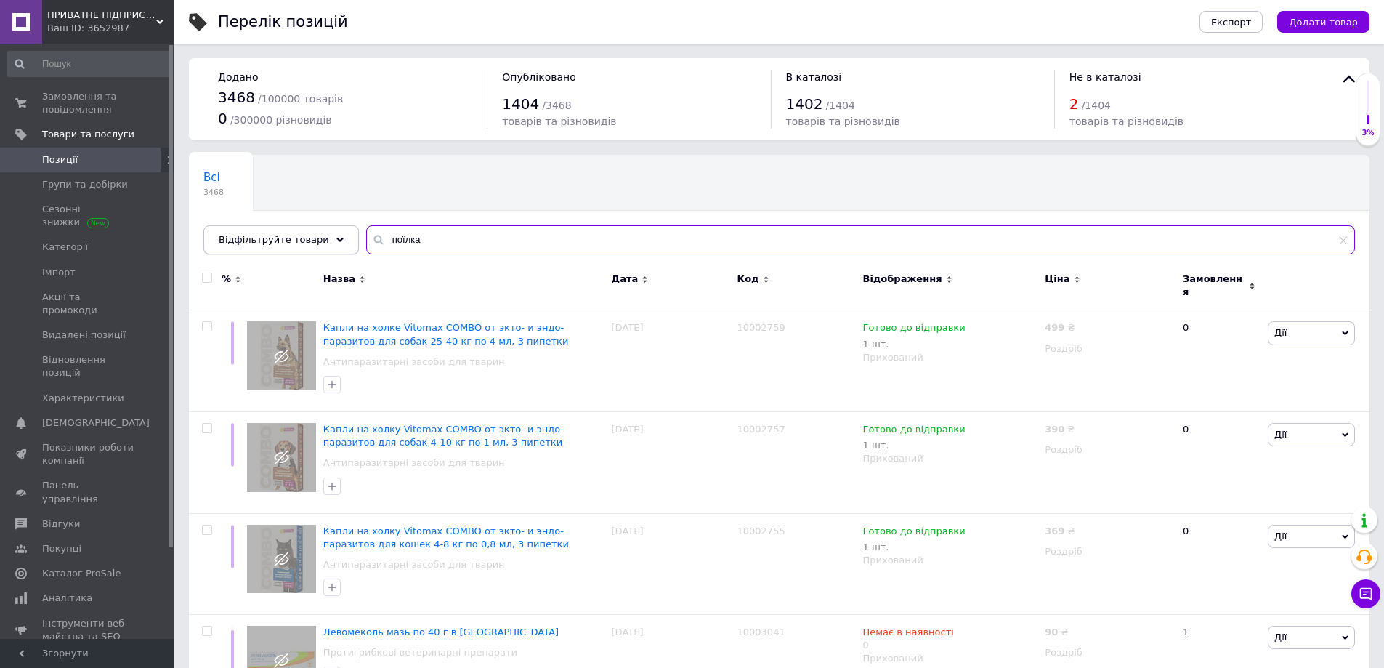
drag, startPoint x: 312, startPoint y: 238, endPoint x: 248, endPoint y: 236, distance: 64.7
click at [251, 237] on div "Відфільтруйте товари поїлка" at bounding box center [779, 239] width 1152 height 29
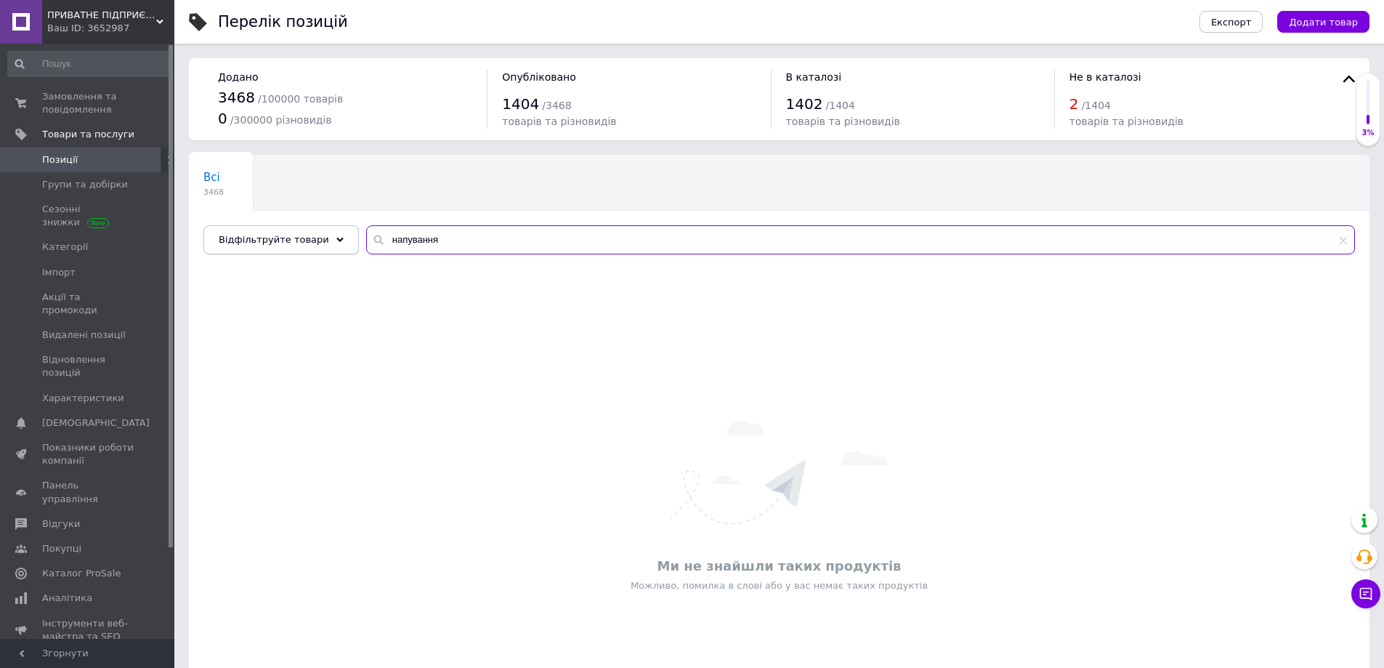
drag, startPoint x: 452, startPoint y: 243, endPoint x: 286, endPoint y: 240, distance: 166.4
click at [286, 240] on div "Відфільтруйте товари напування" at bounding box center [779, 239] width 1152 height 29
click at [438, 240] on input "напування" at bounding box center [860, 239] width 989 height 29
type input "напування"
drag, startPoint x: 450, startPoint y: 241, endPoint x: 307, endPoint y: 230, distance: 144.3
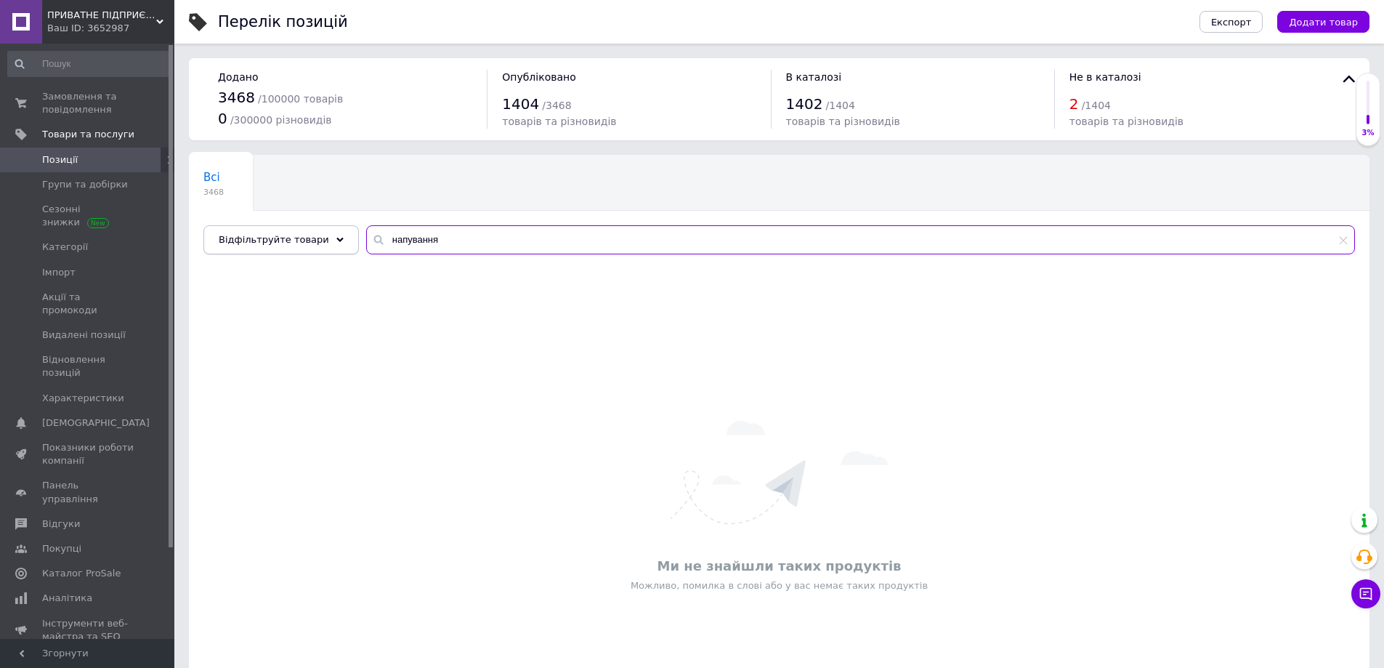
click at [307, 230] on div "Відфільтруйте товари напування" at bounding box center [779, 239] width 1152 height 29
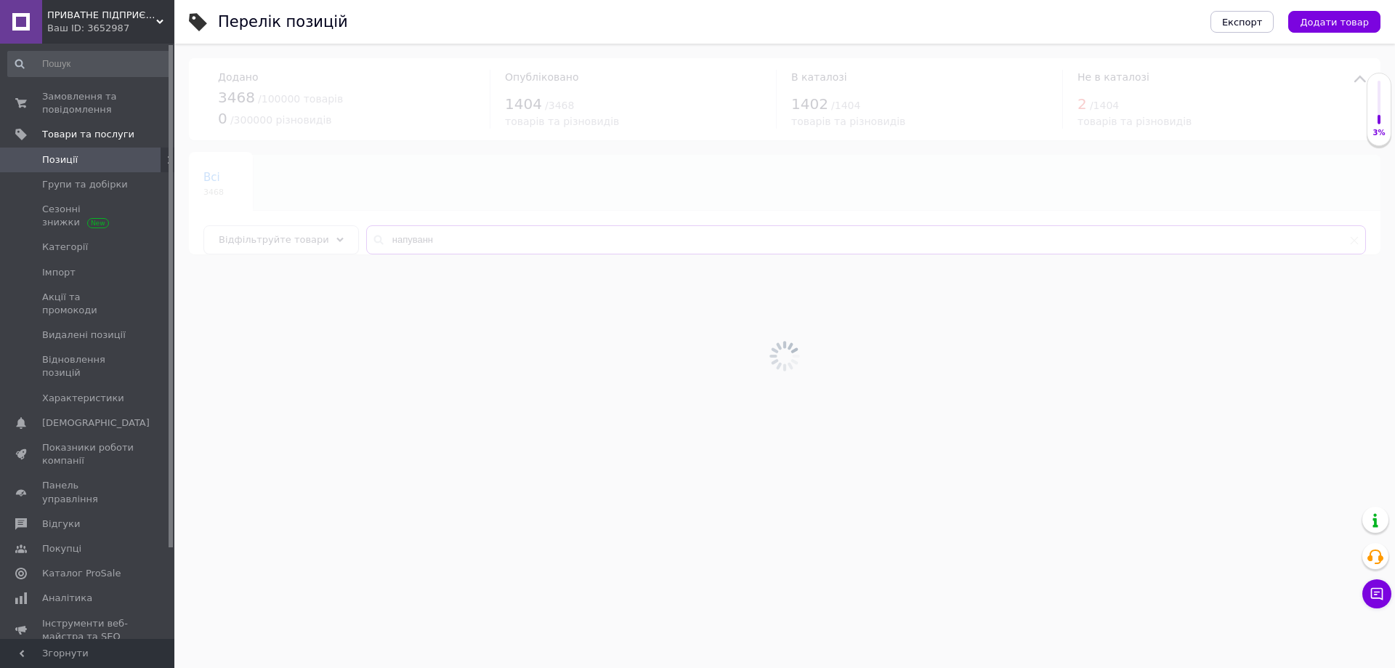
type input "напування"
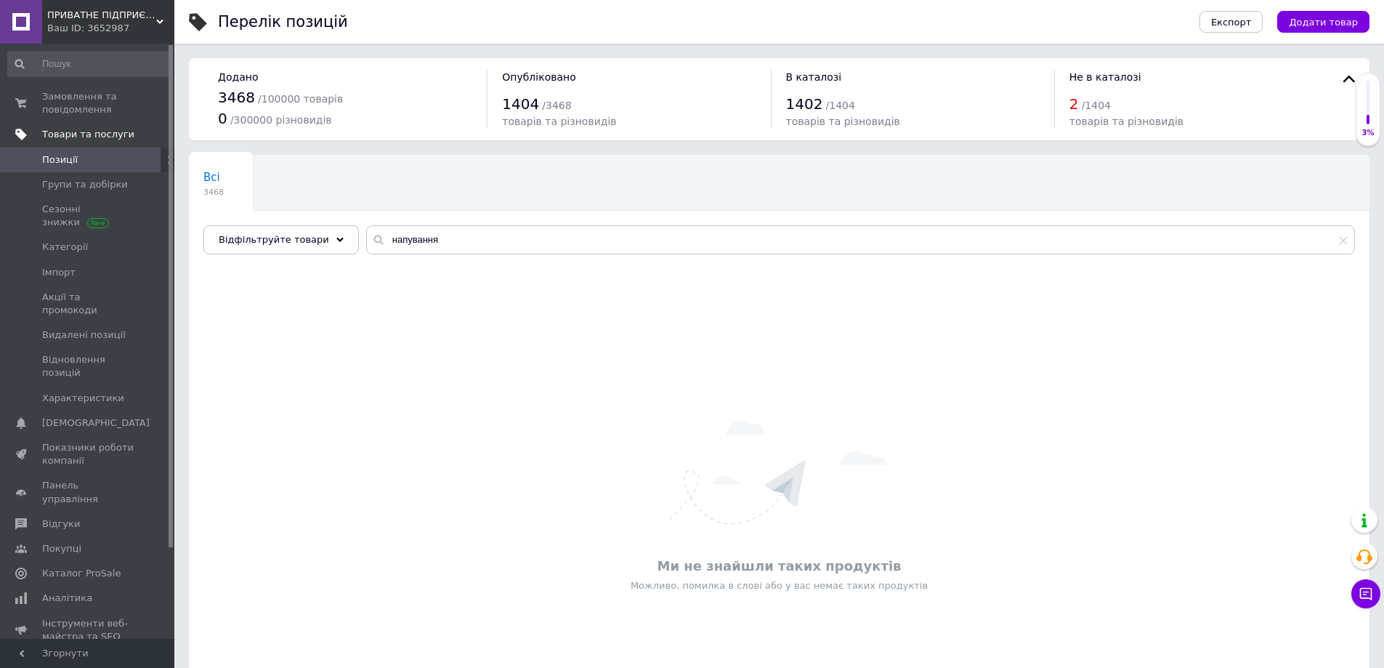
click at [86, 129] on span "Товари та послуги" at bounding box center [88, 134] width 92 height 13
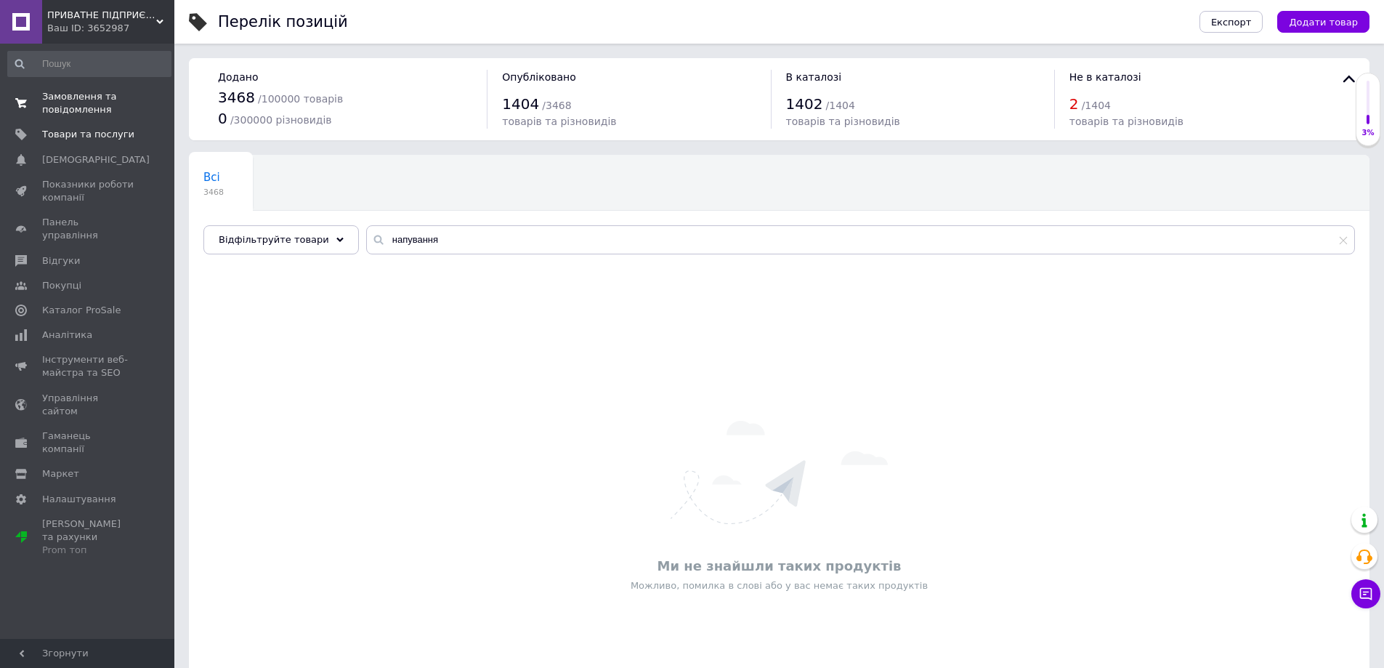
click at [89, 92] on span "Замовлення та повідомлення" at bounding box center [88, 103] width 92 height 26
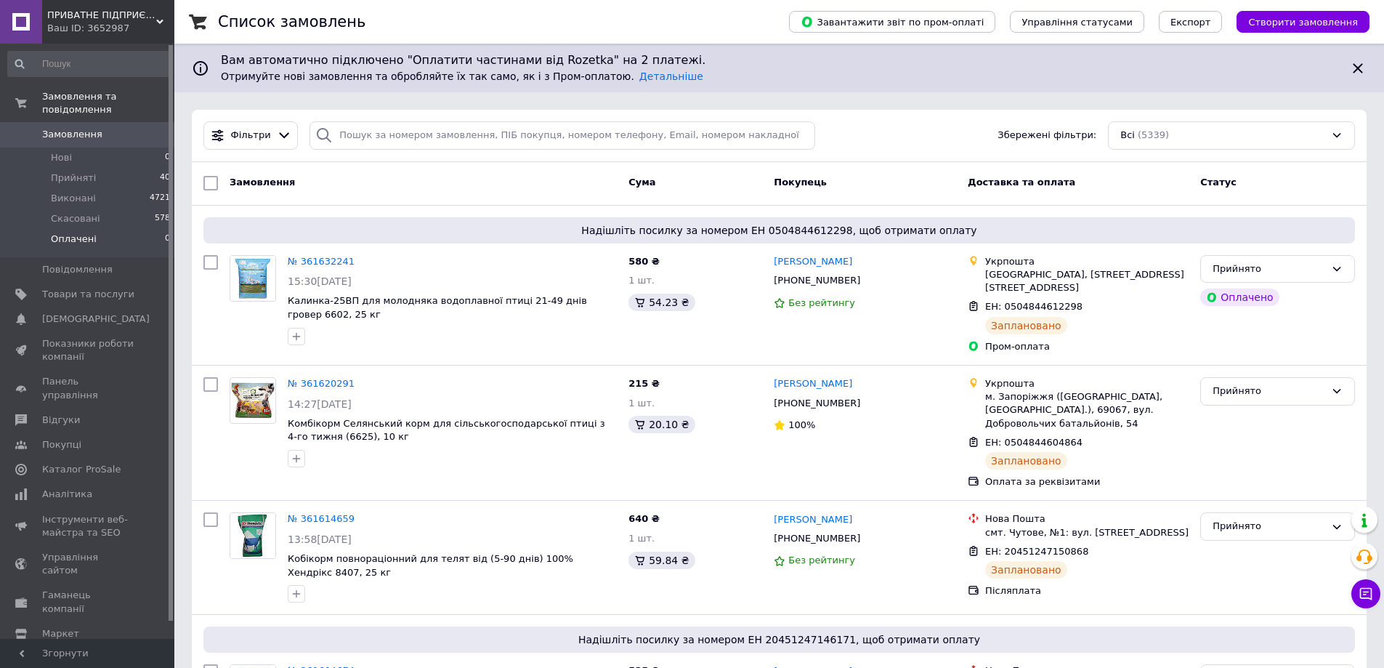
click at [89, 232] on span "Оплачені" at bounding box center [74, 238] width 46 height 13
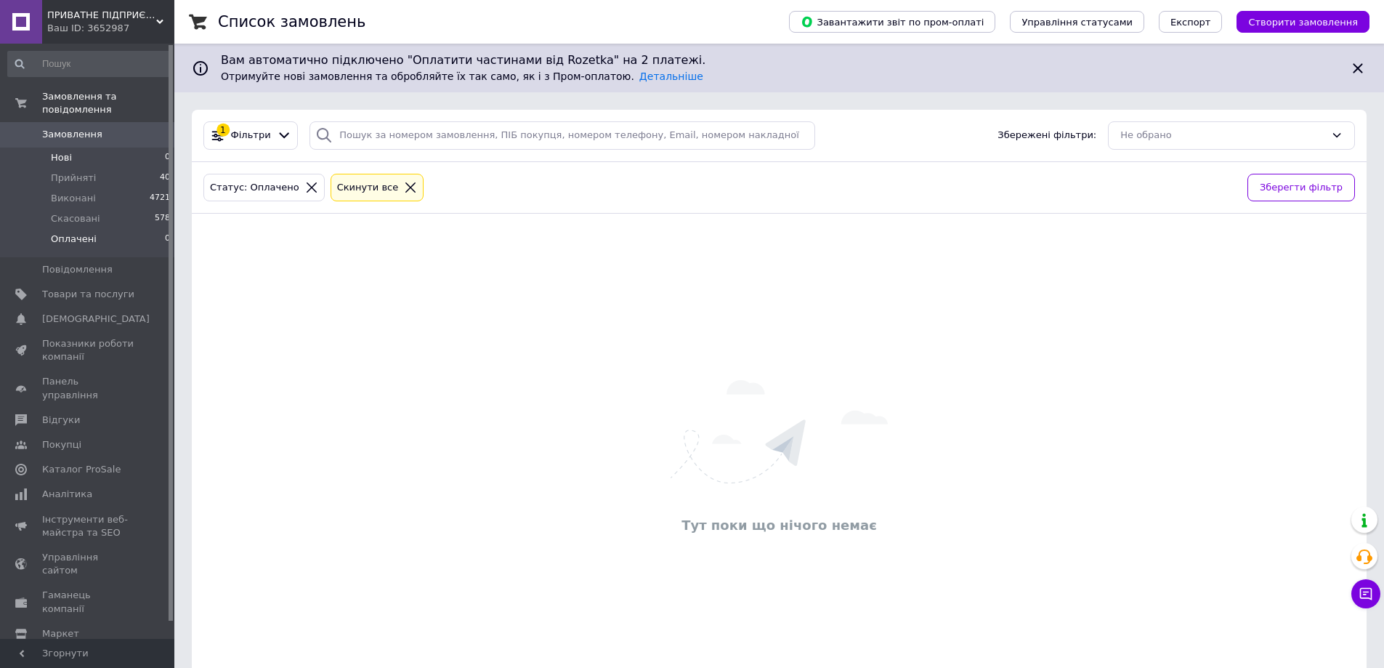
click at [65, 151] on span "Нові" at bounding box center [61, 157] width 21 height 13
click at [68, 171] on span "Прийняті" at bounding box center [73, 177] width 45 height 13
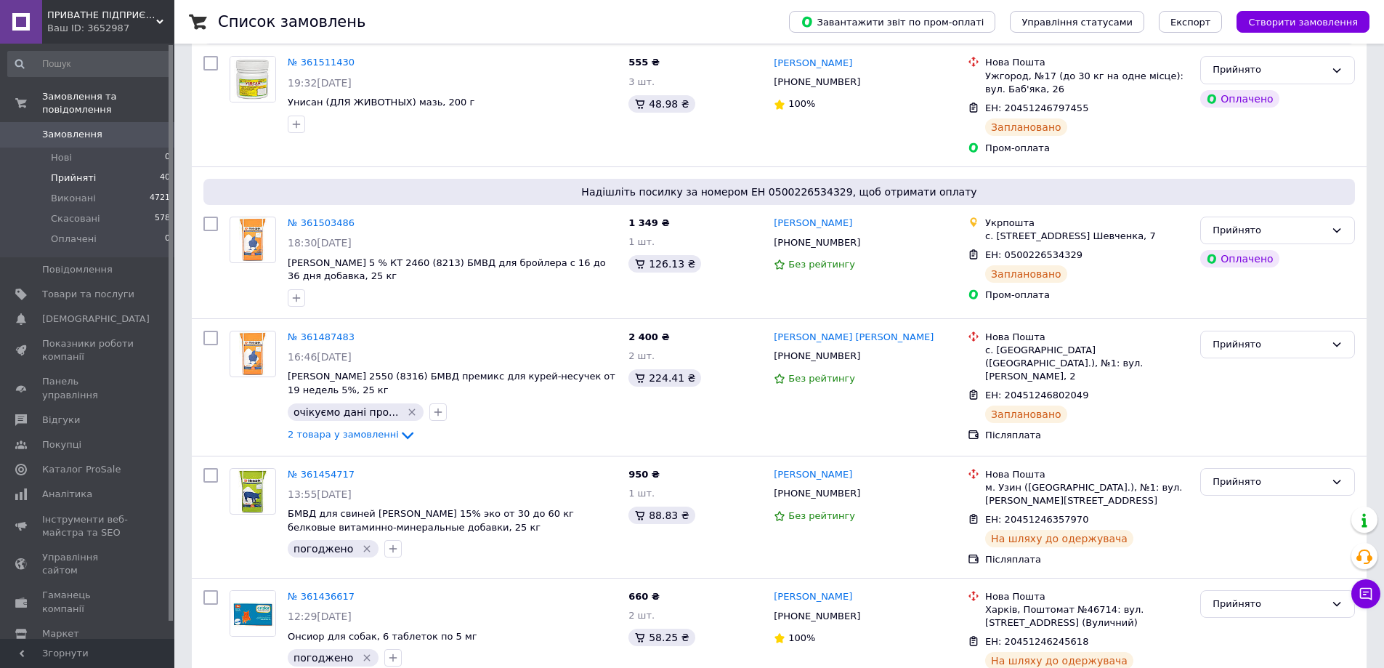
scroll to position [2396, 0]
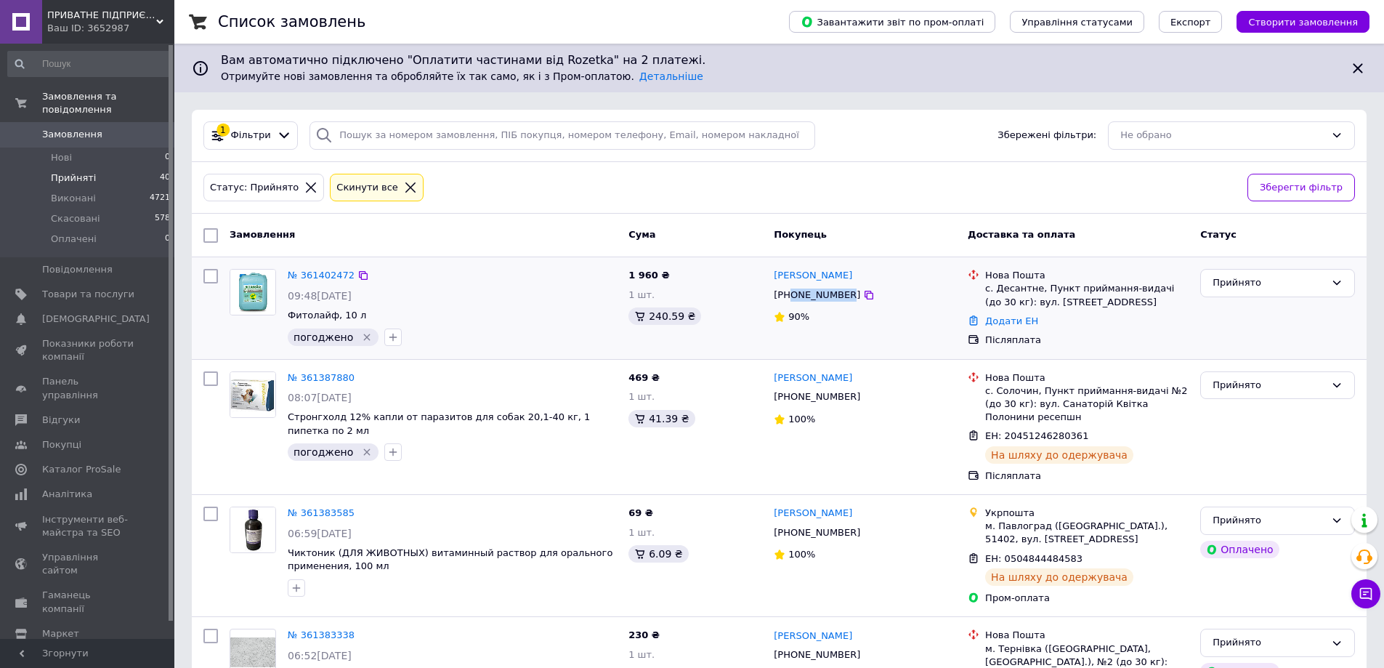
drag, startPoint x: 841, startPoint y: 296, endPoint x: 792, endPoint y: 296, distance: 48.7
click at [792, 296] on div "[PHONE_NUMBER]" at bounding box center [817, 295] width 92 height 19
copy div "0975079053"
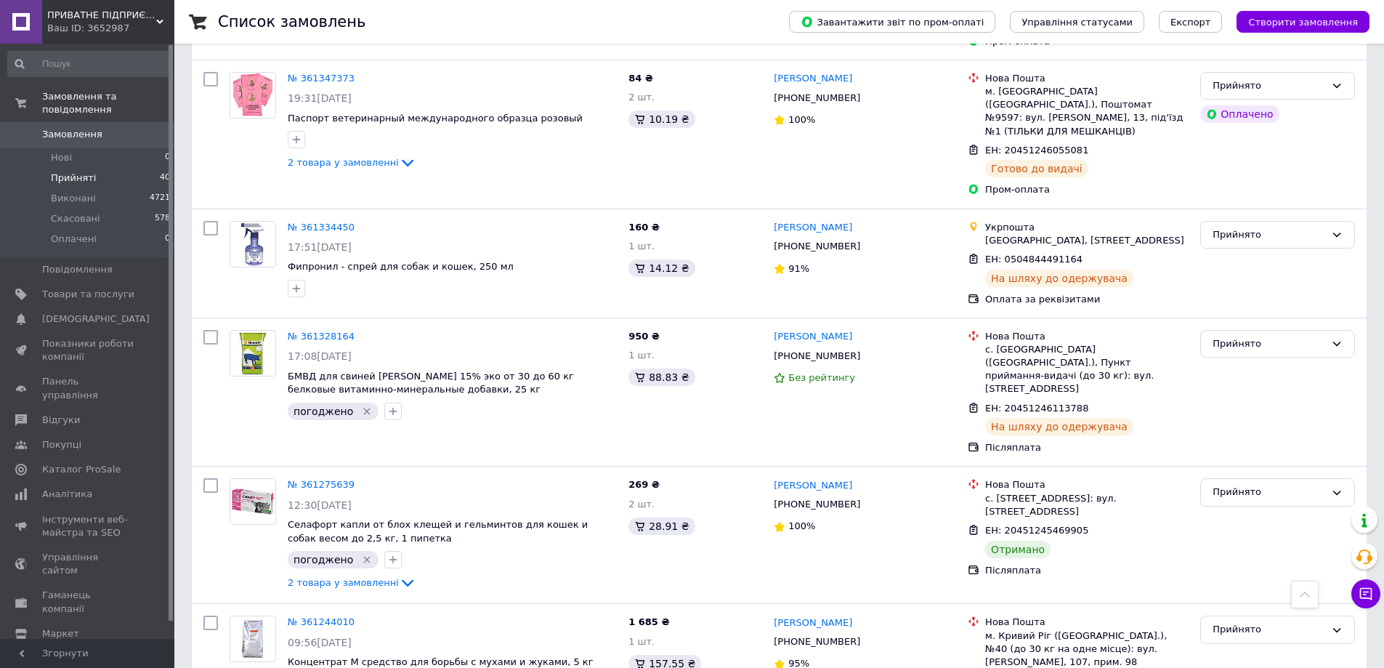
scroll to position [727, 0]
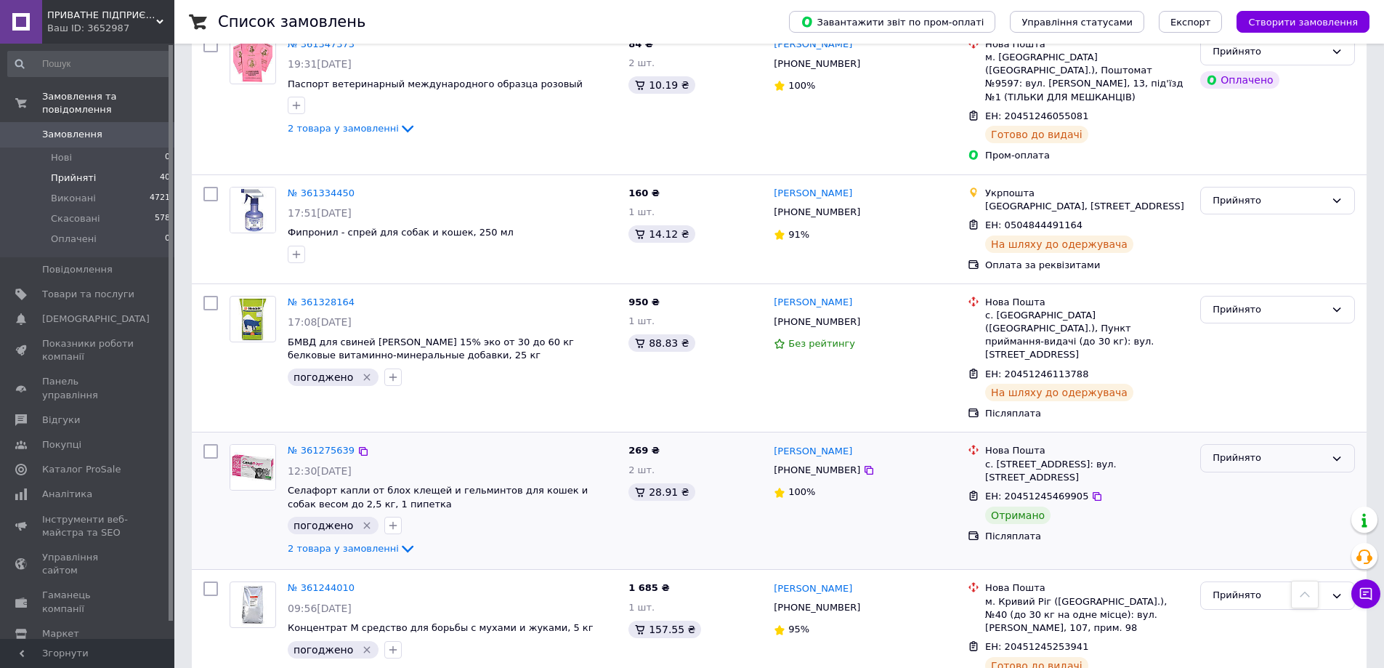
click at [1297, 450] on div "Прийнято" at bounding box center [1269, 457] width 113 height 15
click at [1279, 475] on li "Виконано" at bounding box center [1277, 488] width 153 height 27
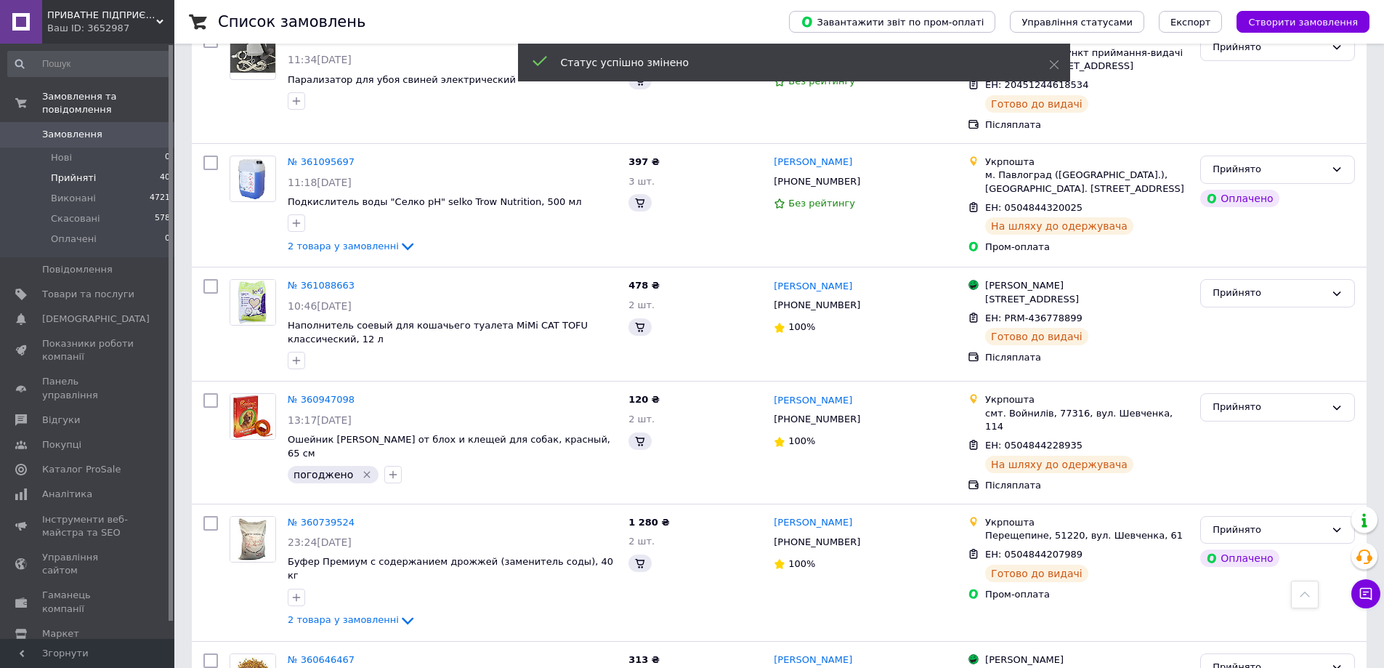
scroll to position [2159, 0]
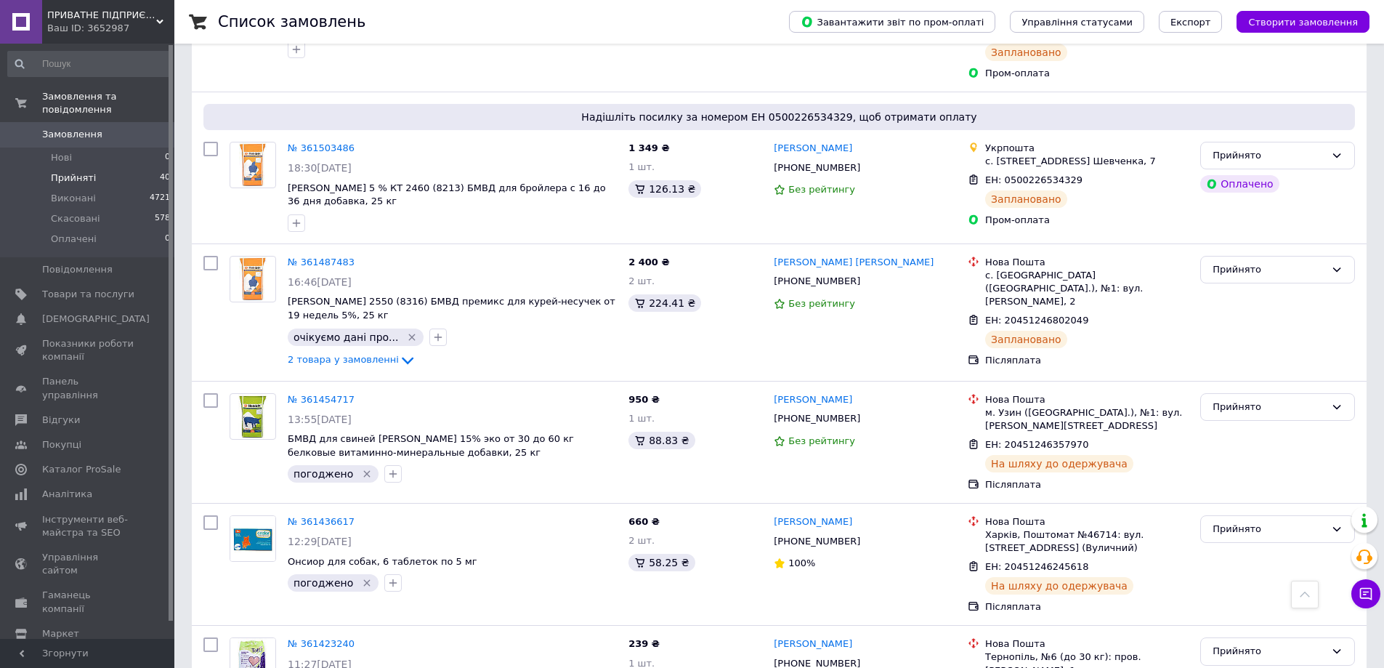
scroll to position [2396, 0]
click at [80, 147] on li "Нові 0" at bounding box center [89, 157] width 179 height 20
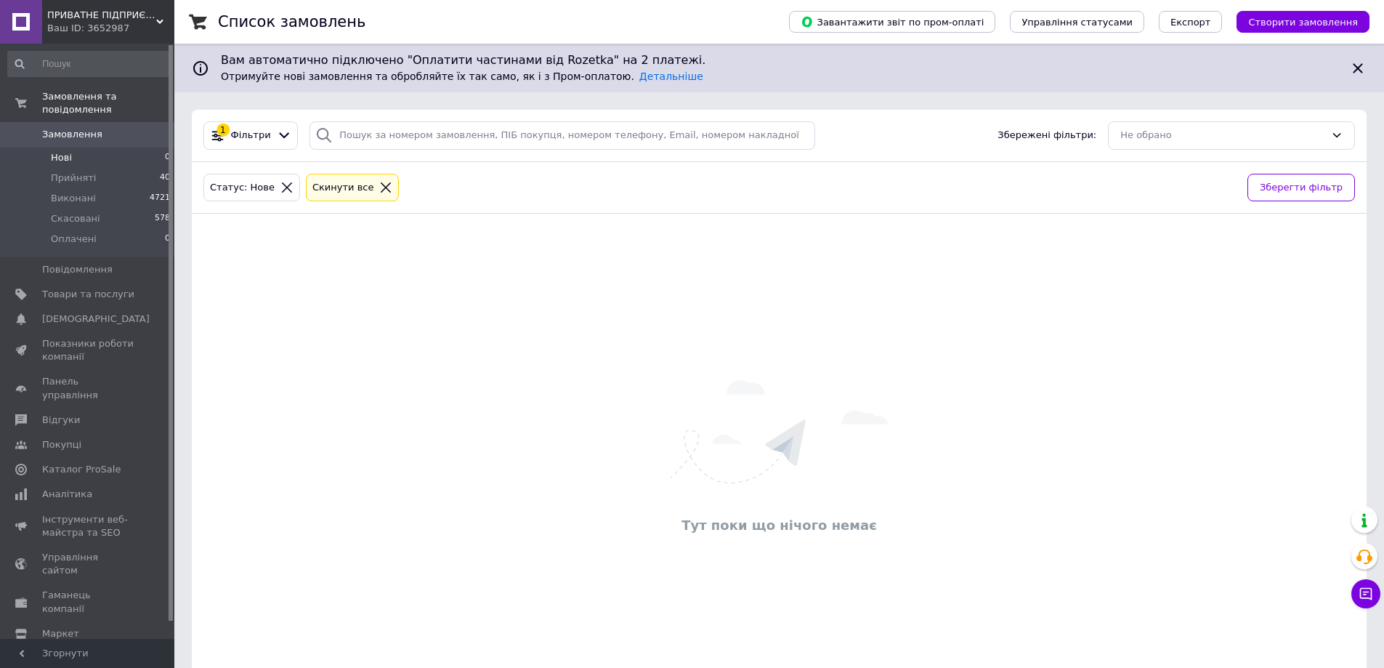
click at [379, 189] on icon at bounding box center [385, 187] width 13 height 13
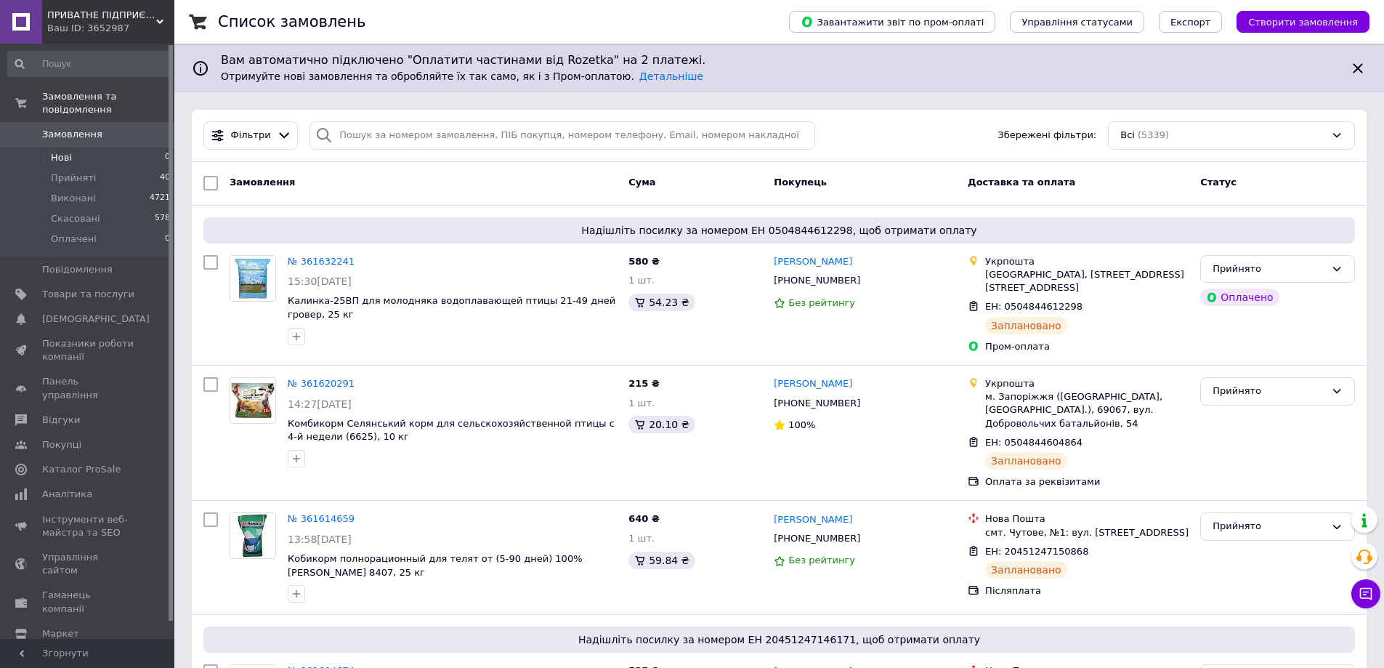
click at [60, 151] on span "Нові" at bounding box center [61, 157] width 21 height 13
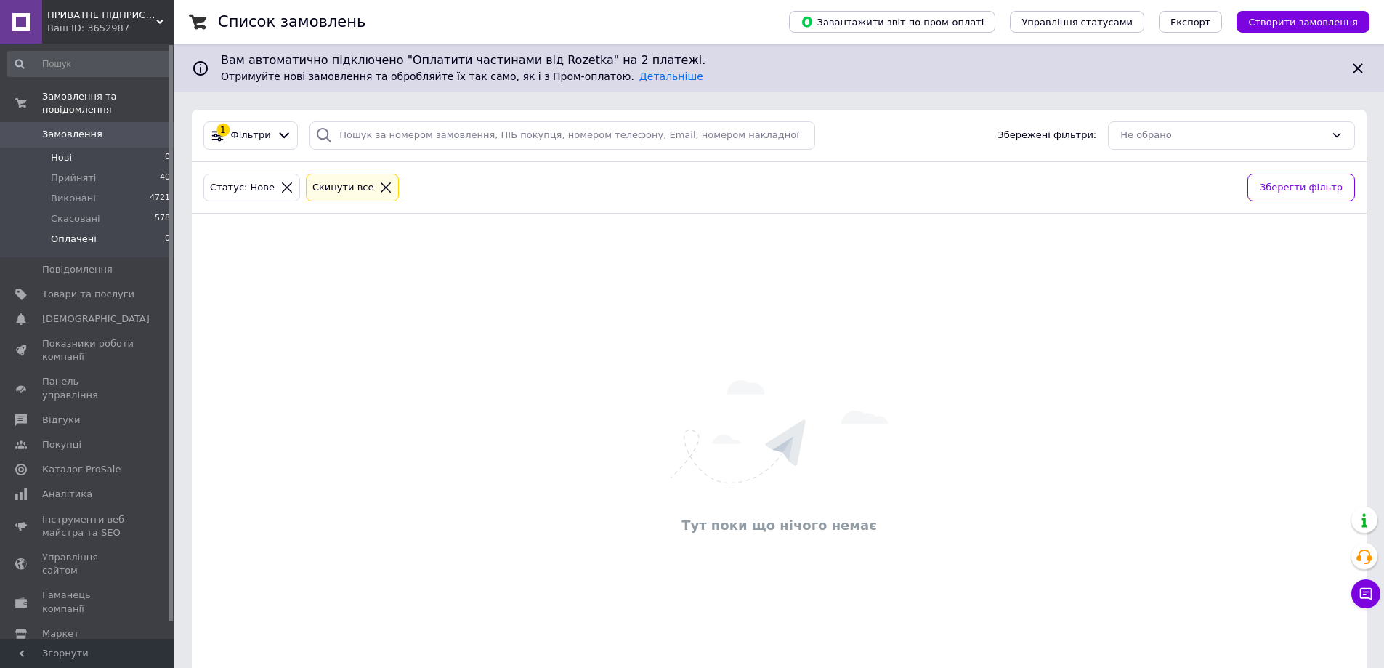
click at [66, 232] on span "Оплачені" at bounding box center [74, 238] width 46 height 13
click at [405, 185] on icon at bounding box center [410, 187] width 10 height 10
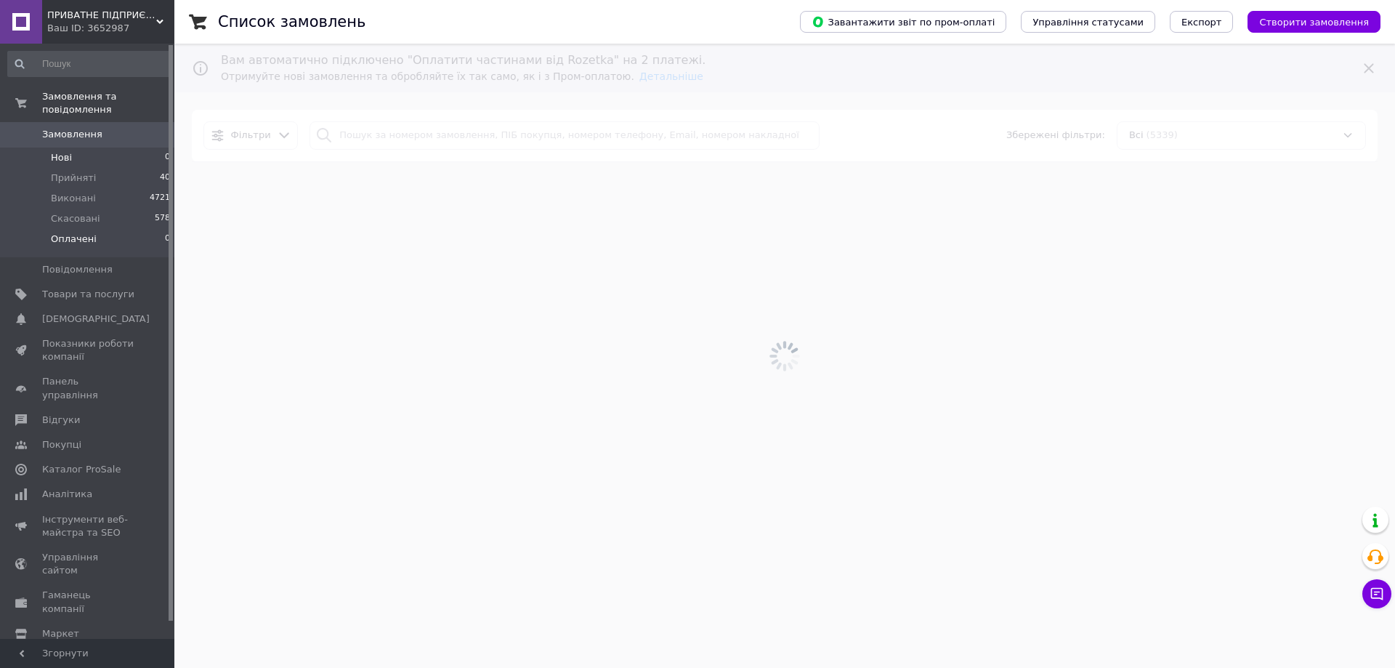
click at [66, 151] on span "Нові" at bounding box center [61, 157] width 21 height 13
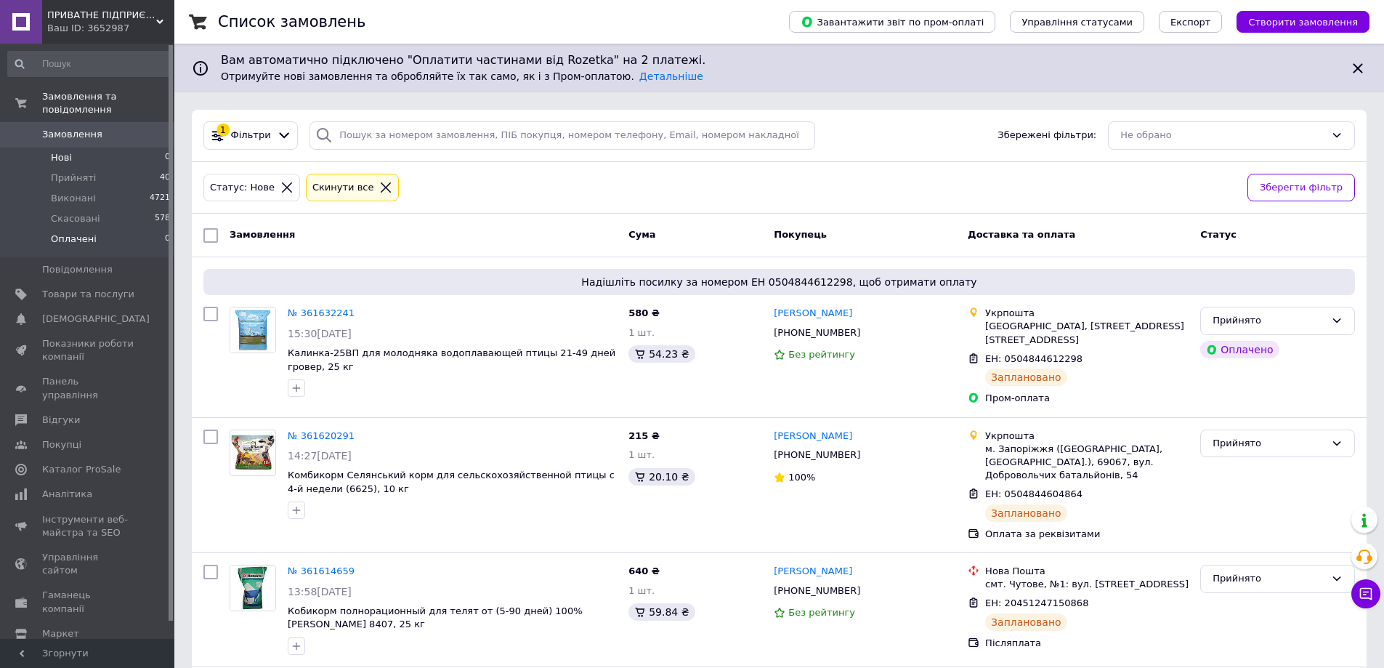
click at [78, 232] on span "Оплачені" at bounding box center [74, 238] width 46 height 13
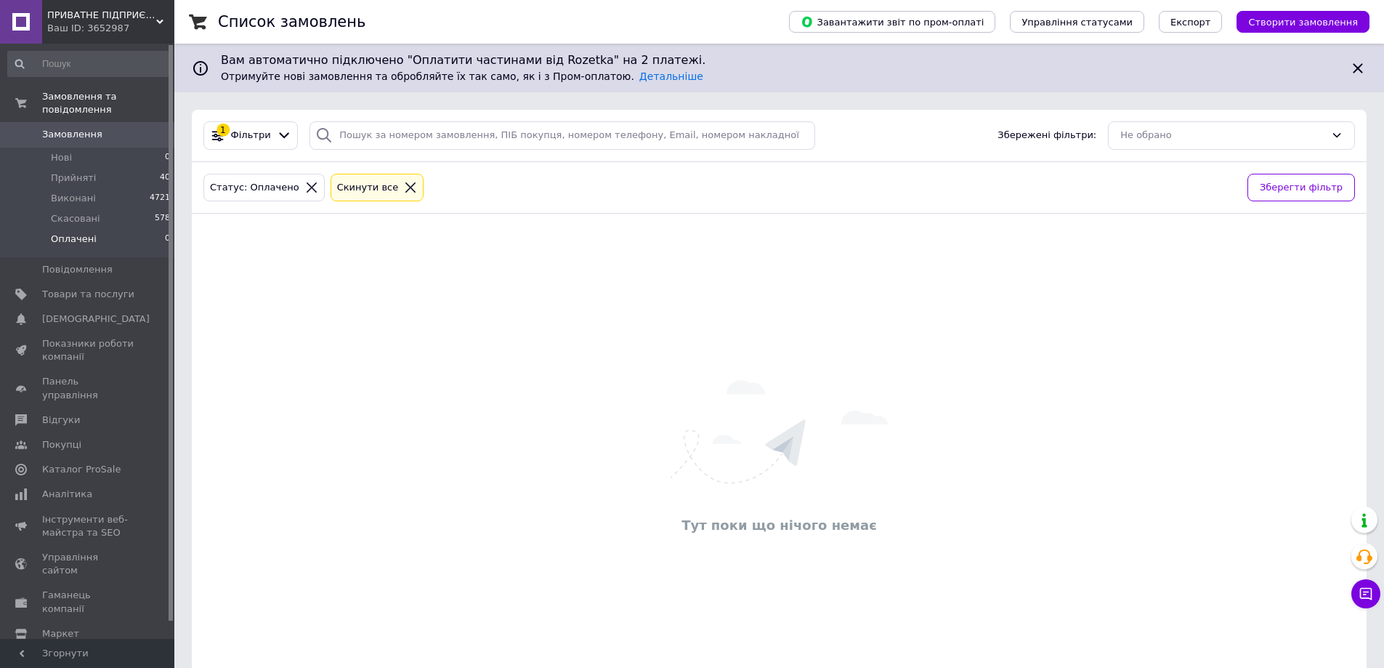
click at [405, 186] on icon at bounding box center [410, 187] width 10 height 10
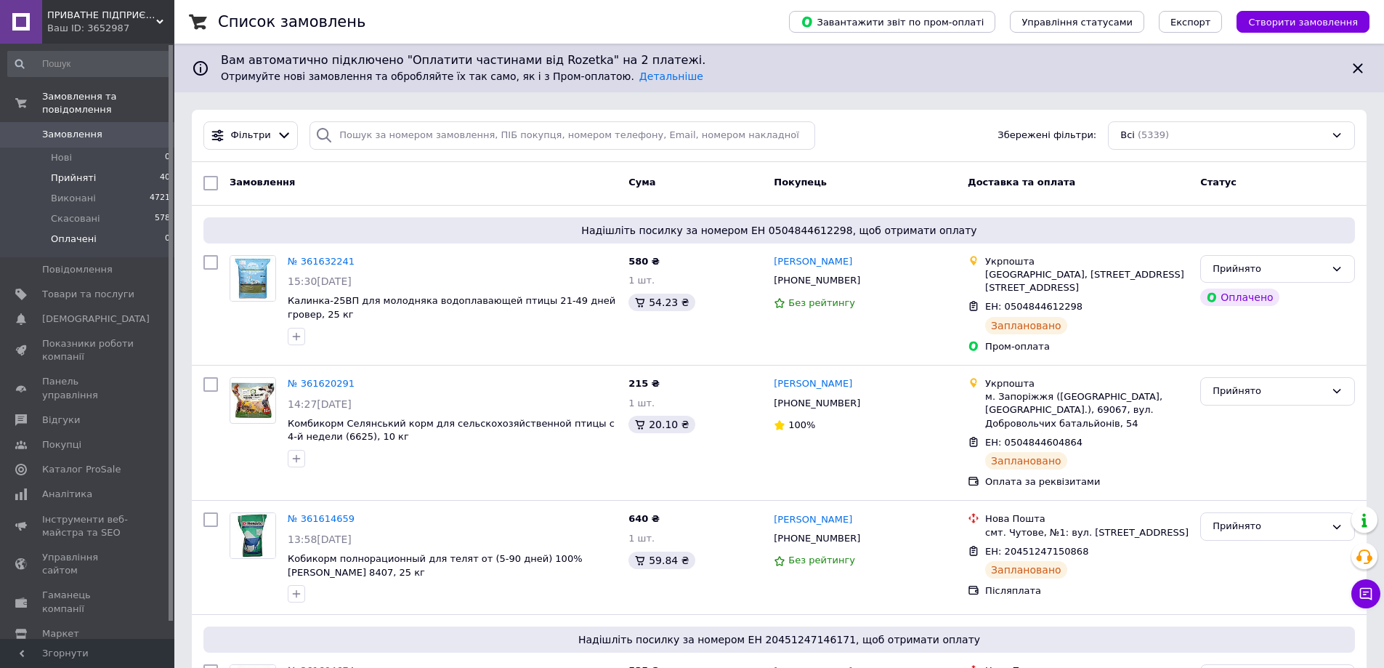
click at [84, 171] on span "Прийняті" at bounding box center [73, 177] width 45 height 13
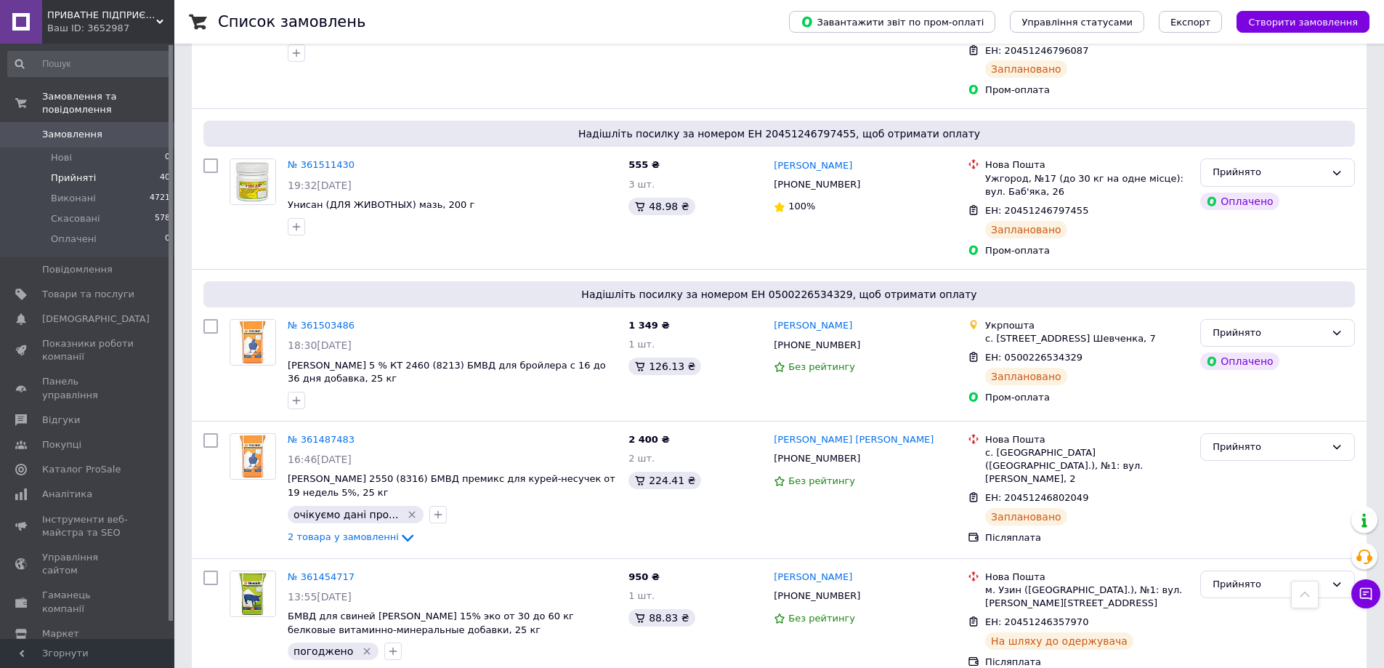
scroll to position [2358, 0]
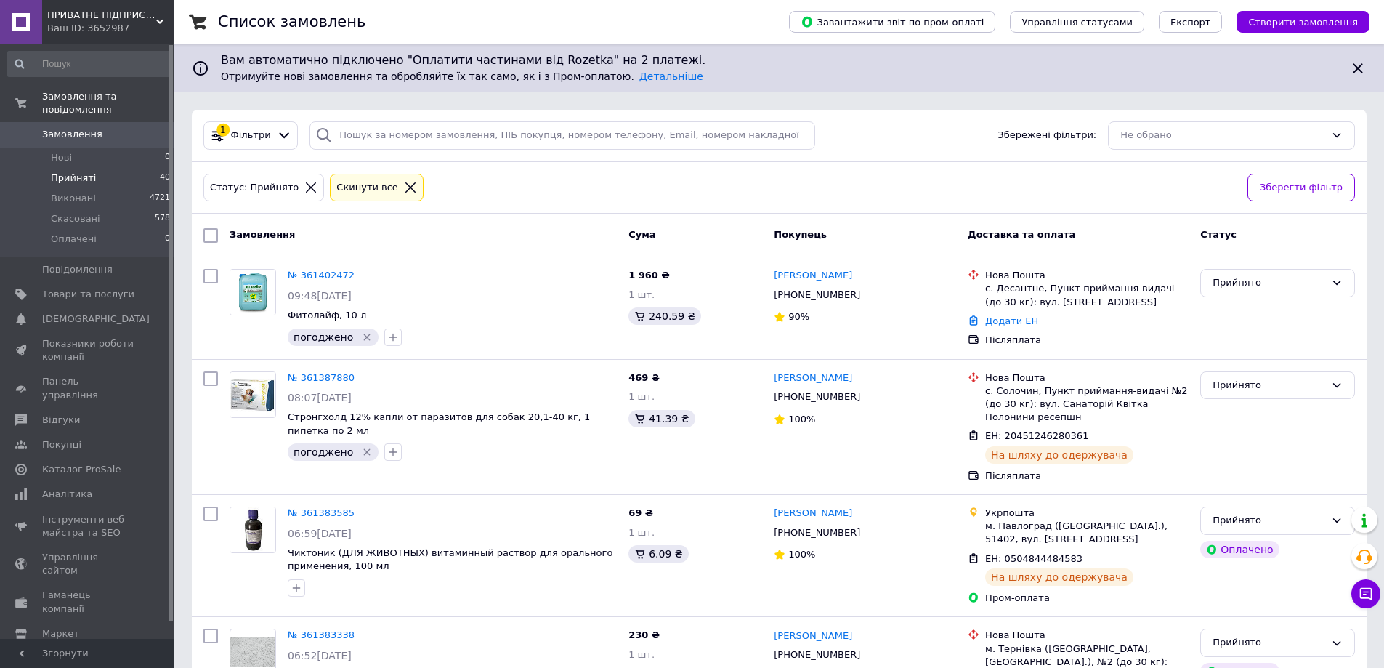
click at [94, 168] on li "Прийняті 40" at bounding box center [89, 178] width 179 height 20
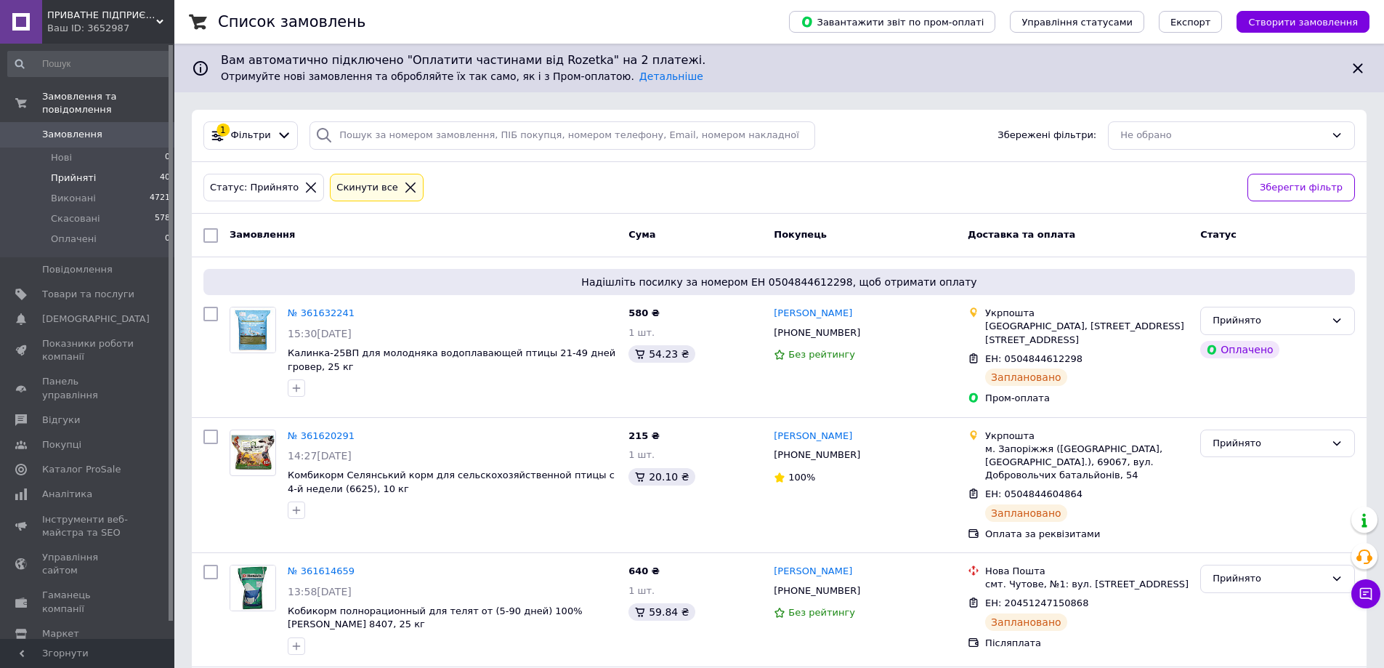
click at [91, 168] on li "Прийняті 40" at bounding box center [89, 178] width 179 height 20
click at [60, 151] on span "Нові" at bounding box center [61, 157] width 21 height 13
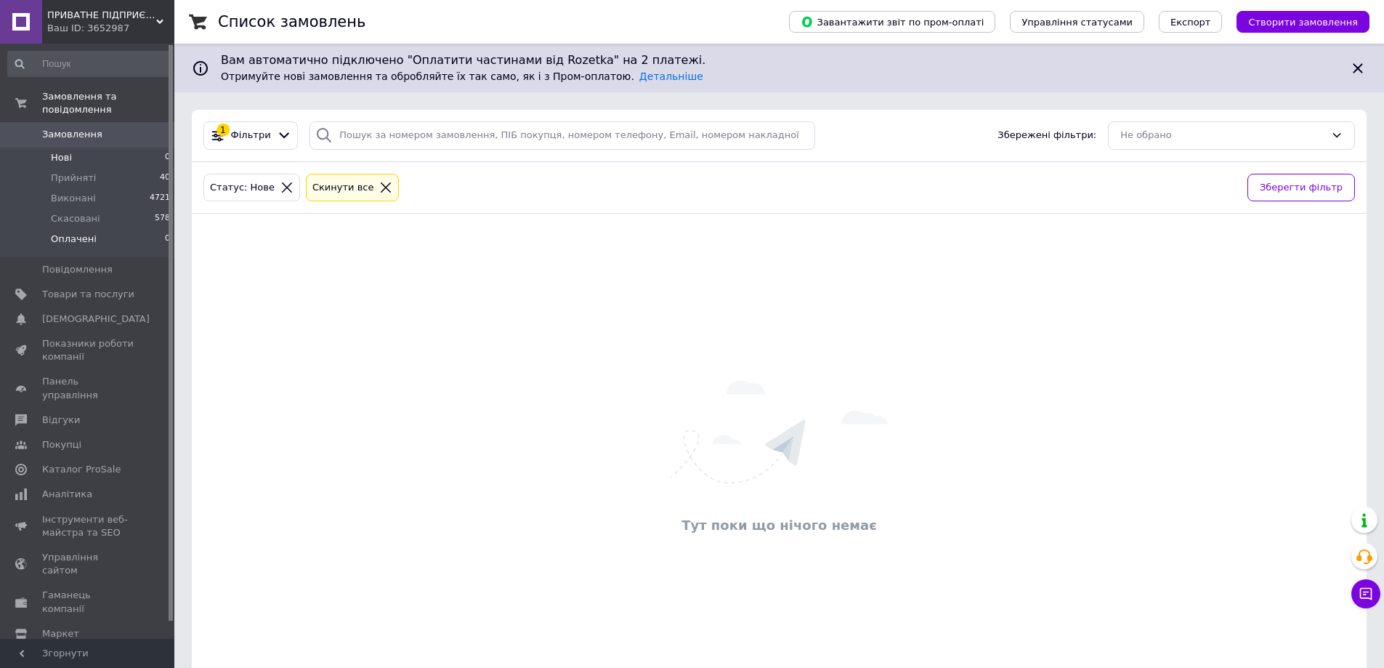
click at [83, 232] on span "Оплачені" at bounding box center [74, 238] width 46 height 13
